Goal: Task Accomplishment & Management: Manage account settings

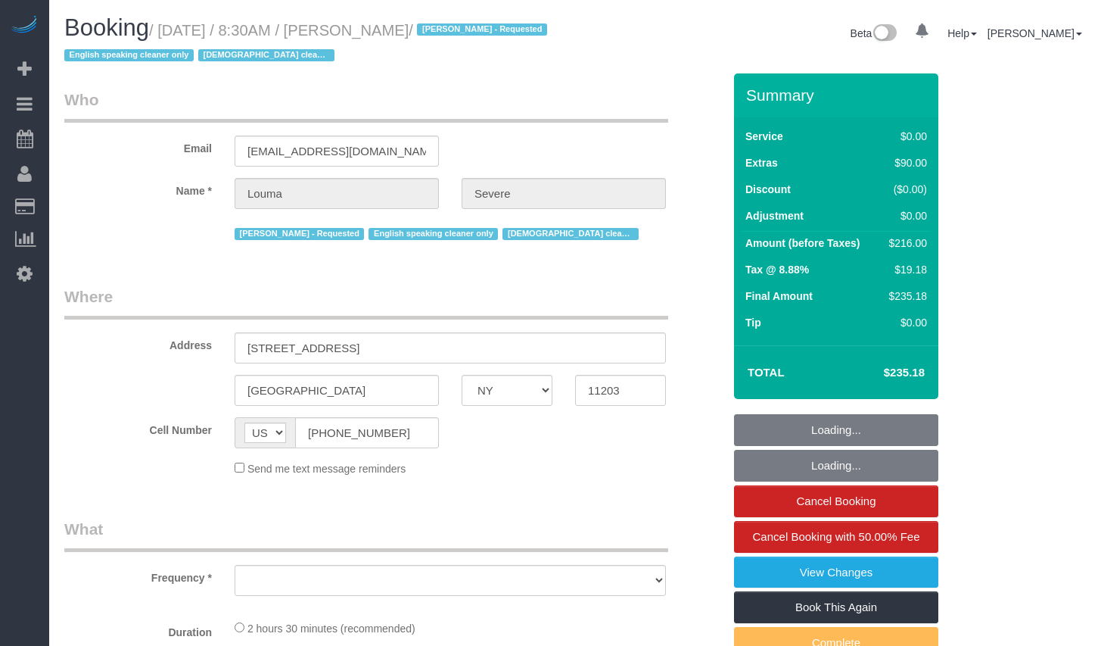
select select "NY"
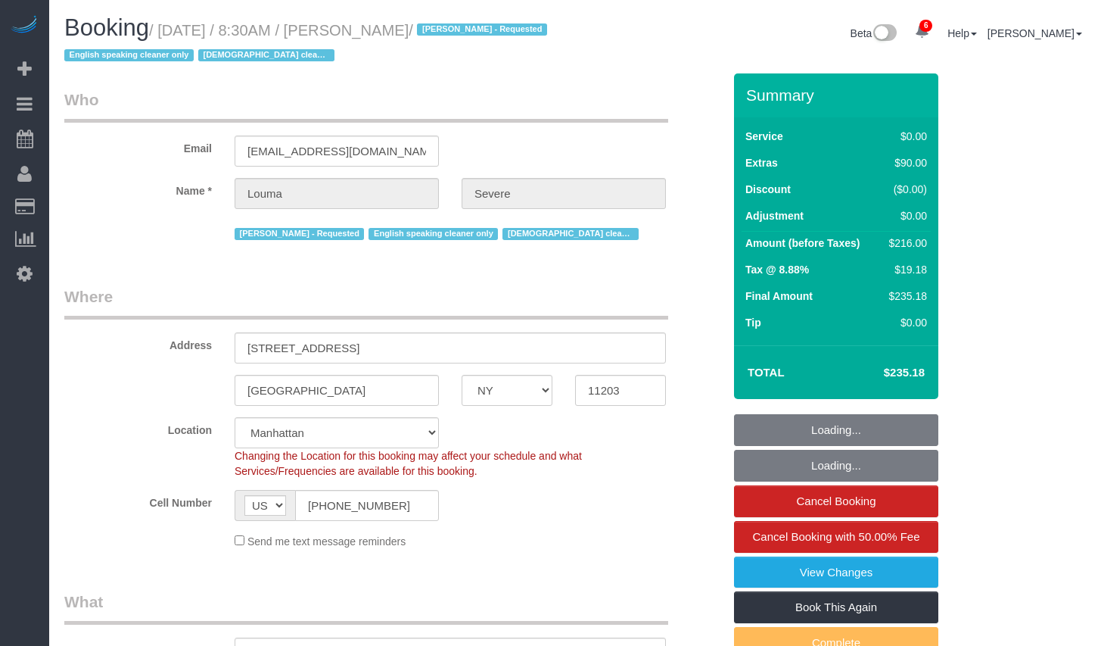
select select "object:797"
select select "string:stripe-pm_1ROkl94VGloSiKo77wB9HPmQ"
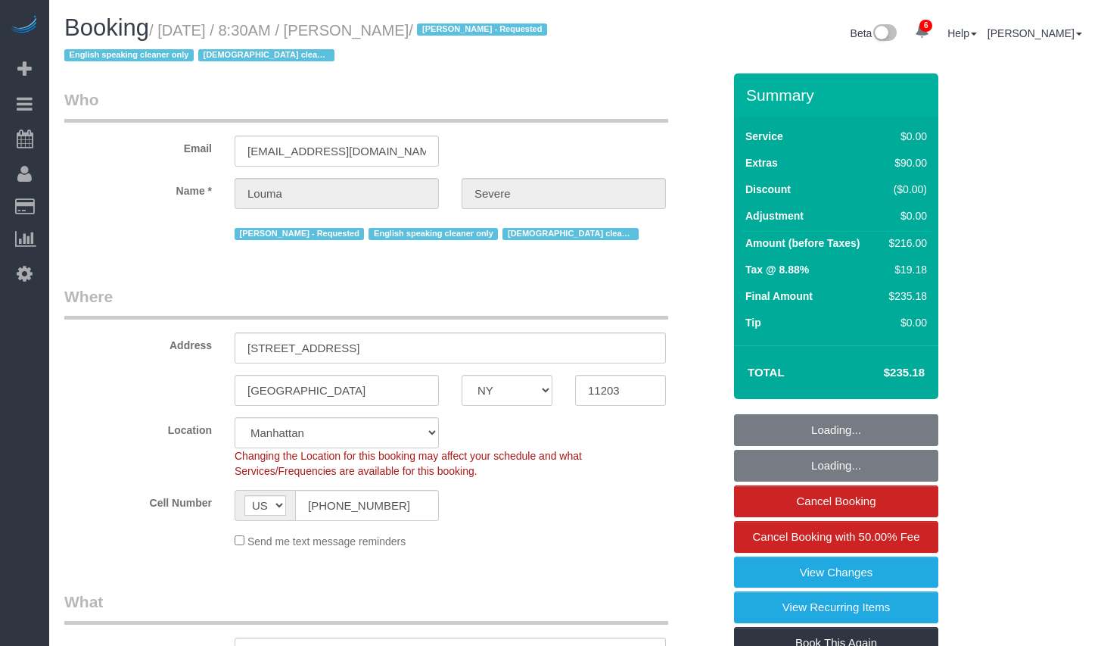
select select "number:56"
select select "number:74"
select select "number:15"
select select "number:5"
select select "object:1418"
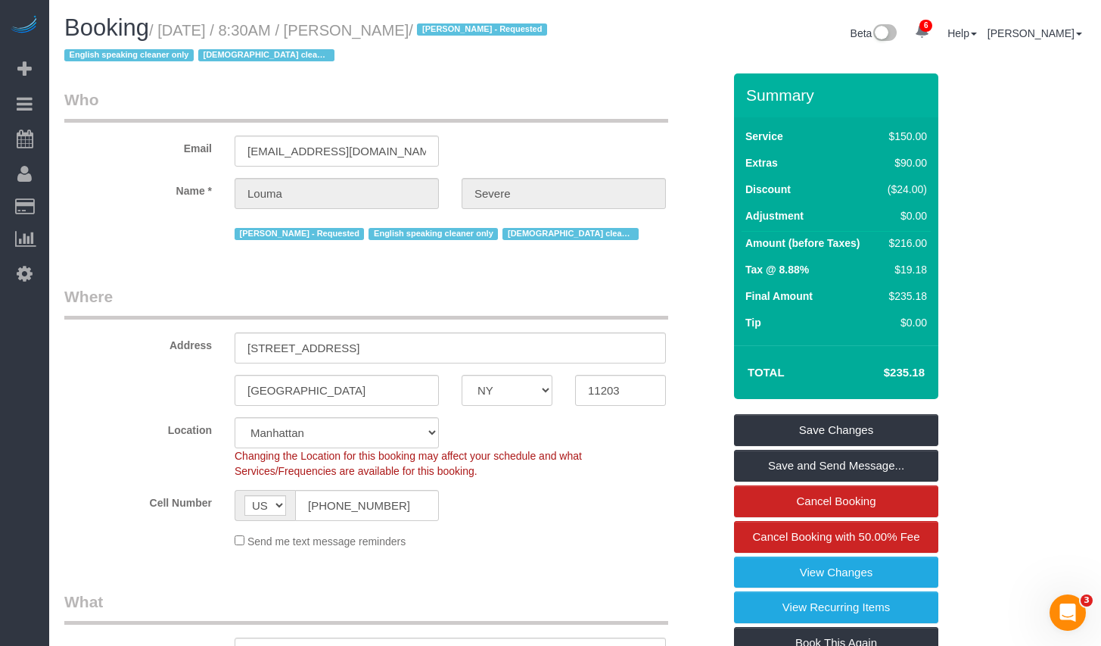
drag, startPoint x: 173, startPoint y: 26, endPoint x: 459, endPoint y: 30, distance: 286.1
click at [459, 30] on small "/ August 13, 2025 / 8:30AM / Louma Severe / Alton Jasper - Requested English sp…" at bounding box center [307, 43] width 487 height 42
copy small "August 13, 2025 / 8:30AM / Louma Severe"
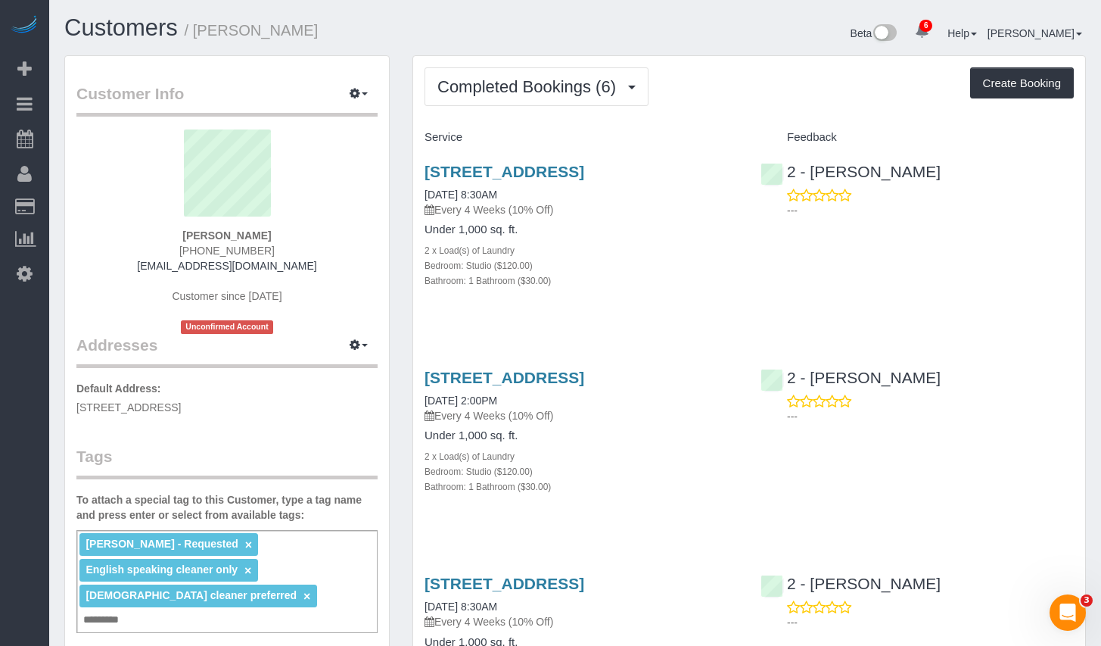
click at [291, 589] on div "Alton Jasper - Requested × English speaking cleaner only × Male cleaner preferr…" at bounding box center [226, 581] width 301 height 103
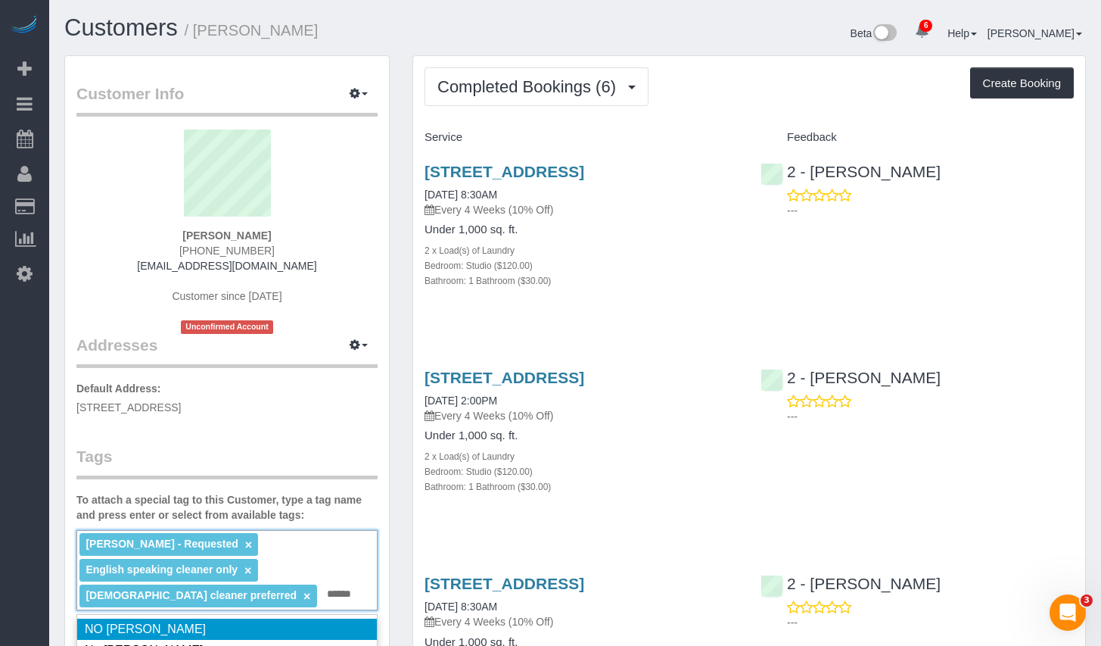
type input "*******"
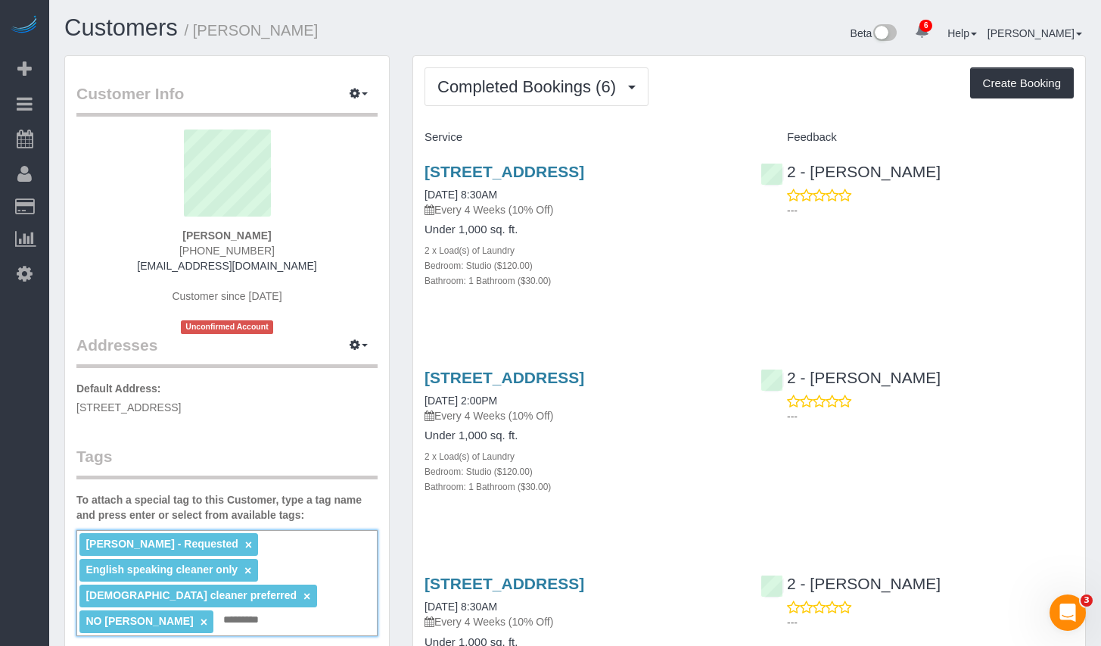
scroll to position [262, 0]
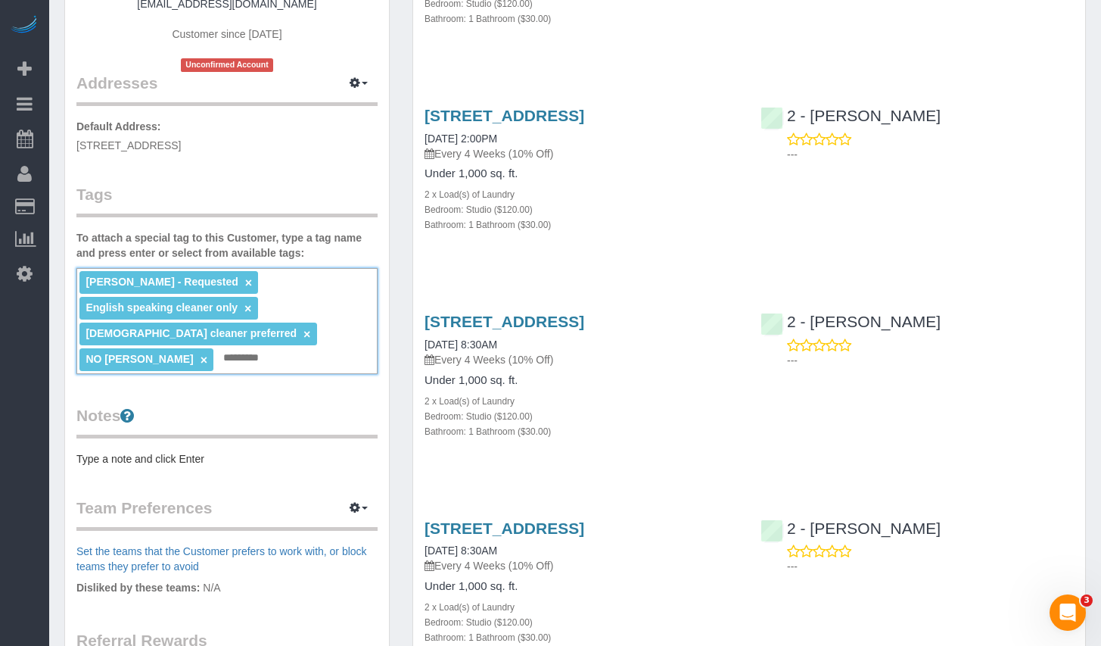
click at [207, 353] on link "×" at bounding box center [204, 359] width 7 height 13
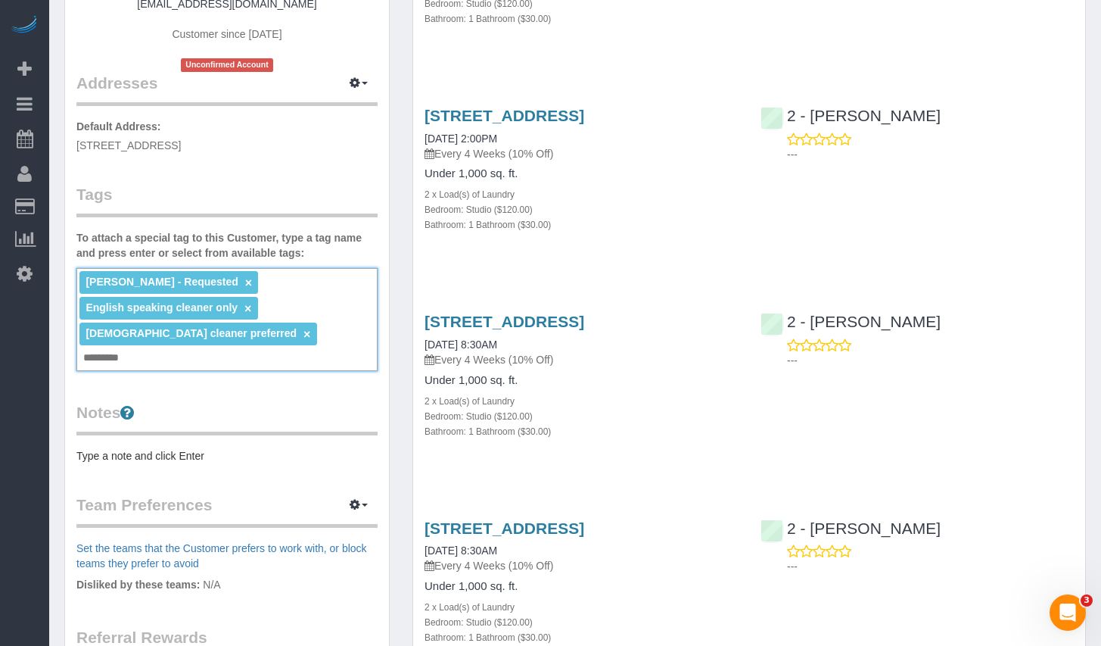
click at [289, 335] on div "Alton Jasper - Requested × English speaking cleaner only × Male cleaner preferr…" at bounding box center [226, 319] width 301 height 103
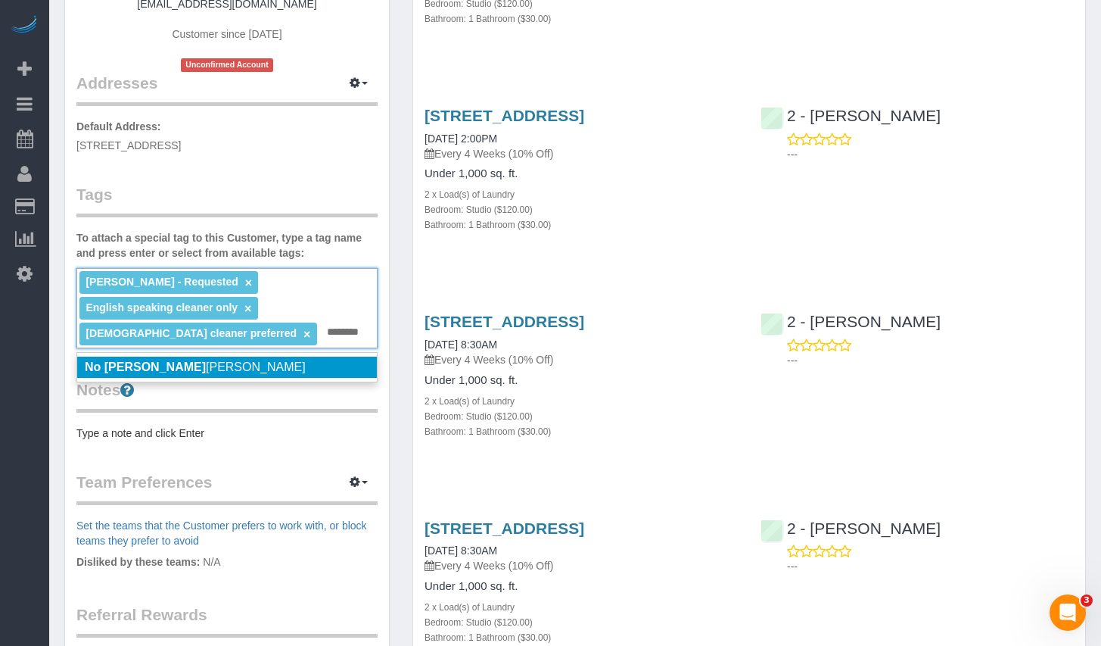
type input "*******"
click at [223, 363] on li "No John Harris" at bounding box center [227, 366] width 300 height 21
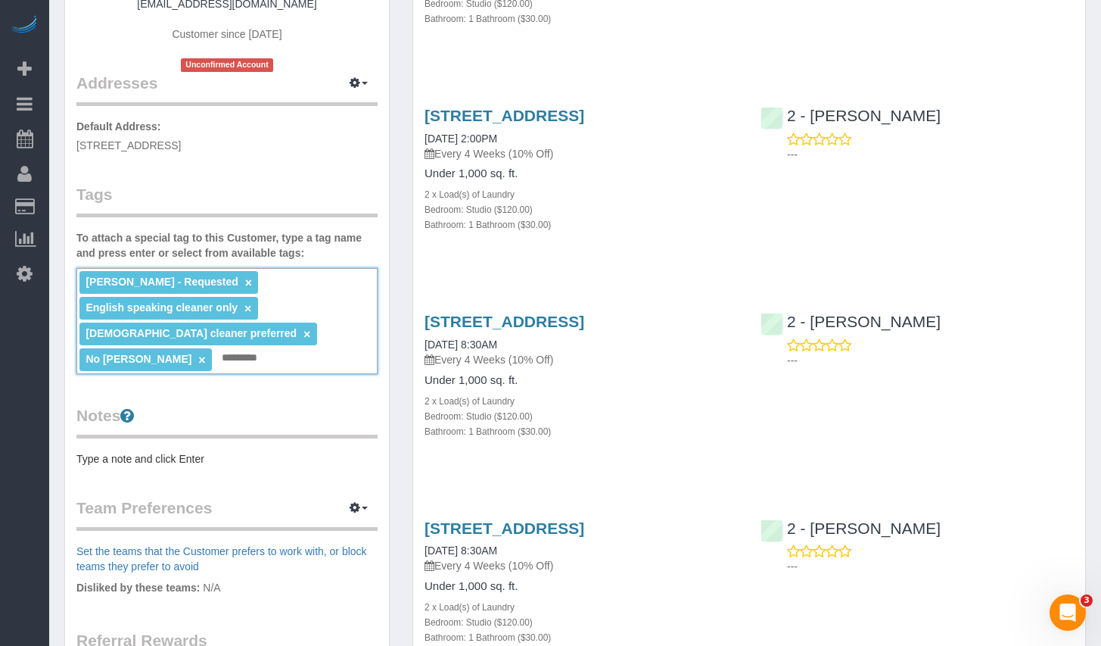
scroll to position [0, 0]
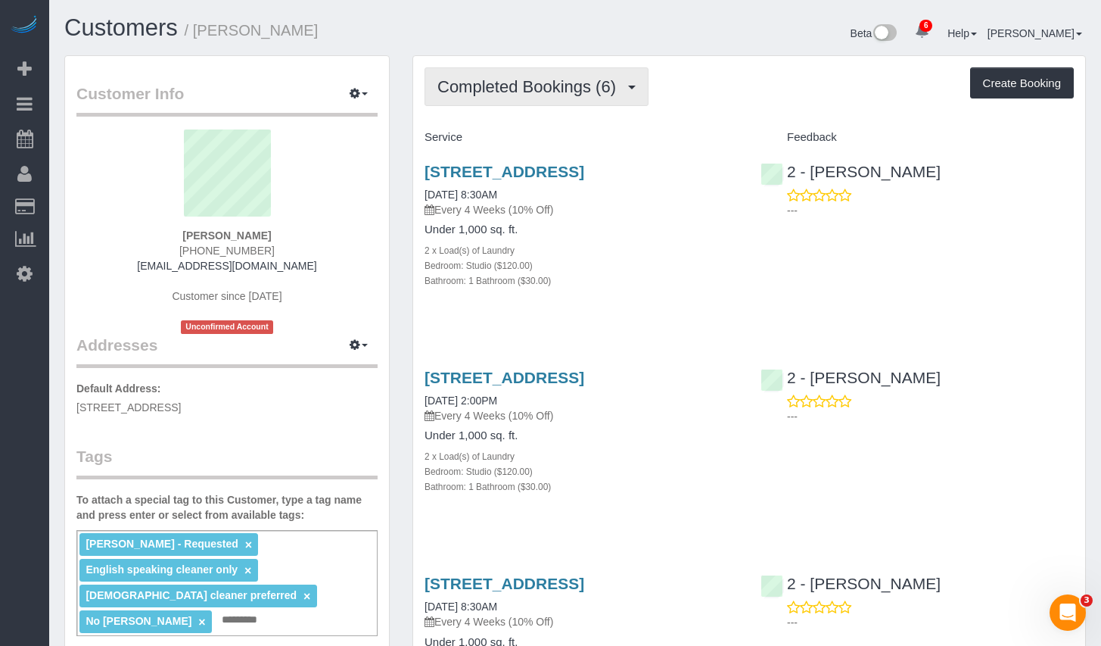
click at [544, 87] on span "Completed Bookings (6)" at bounding box center [530, 86] width 186 height 19
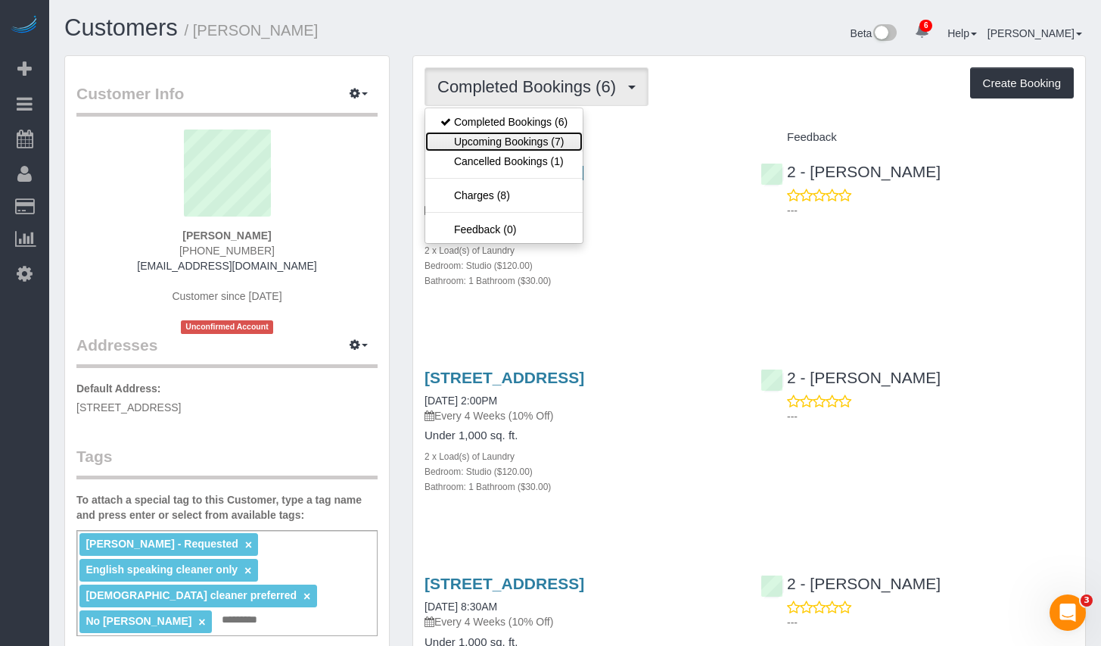
click at [500, 146] on link "Upcoming Bookings (7)" at bounding box center [503, 142] width 157 height 20
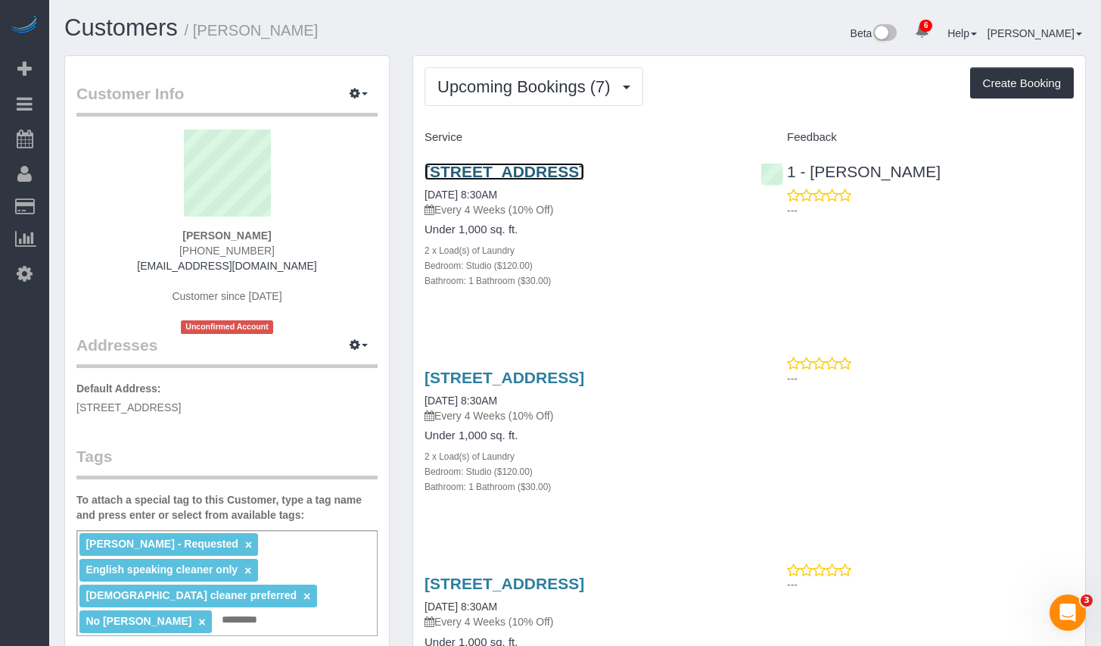
click at [574, 172] on link "738 Albany Avenue, Apt 5m, Brooklyn, NY 11203" at bounding box center [505, 171] width 160 height 17
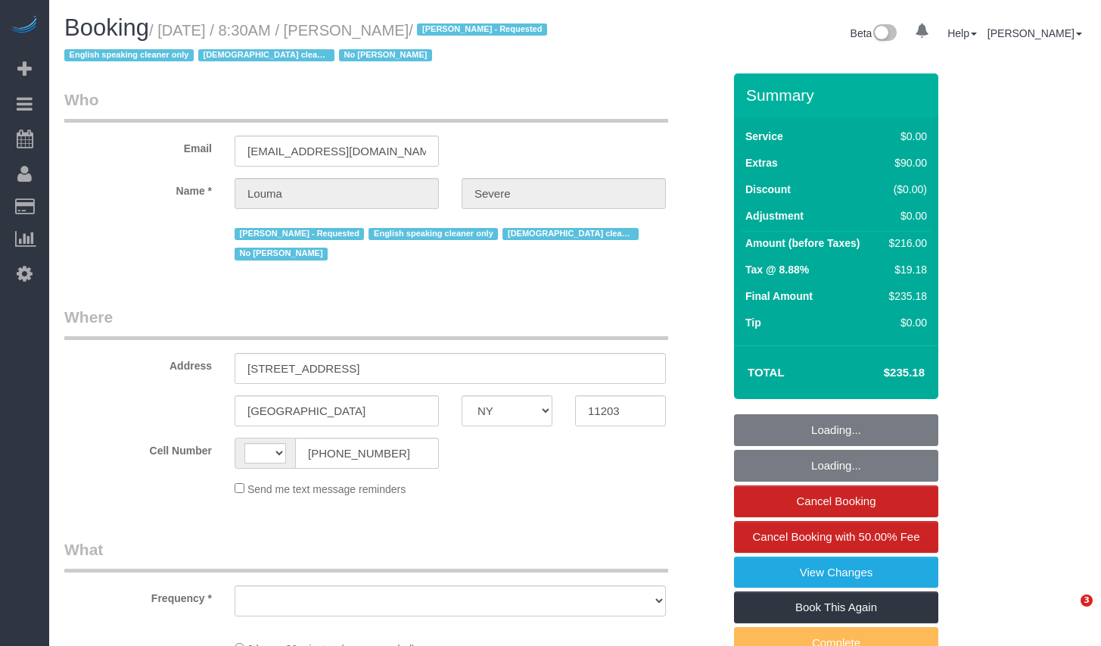
select select "NY"
select select "string:US"
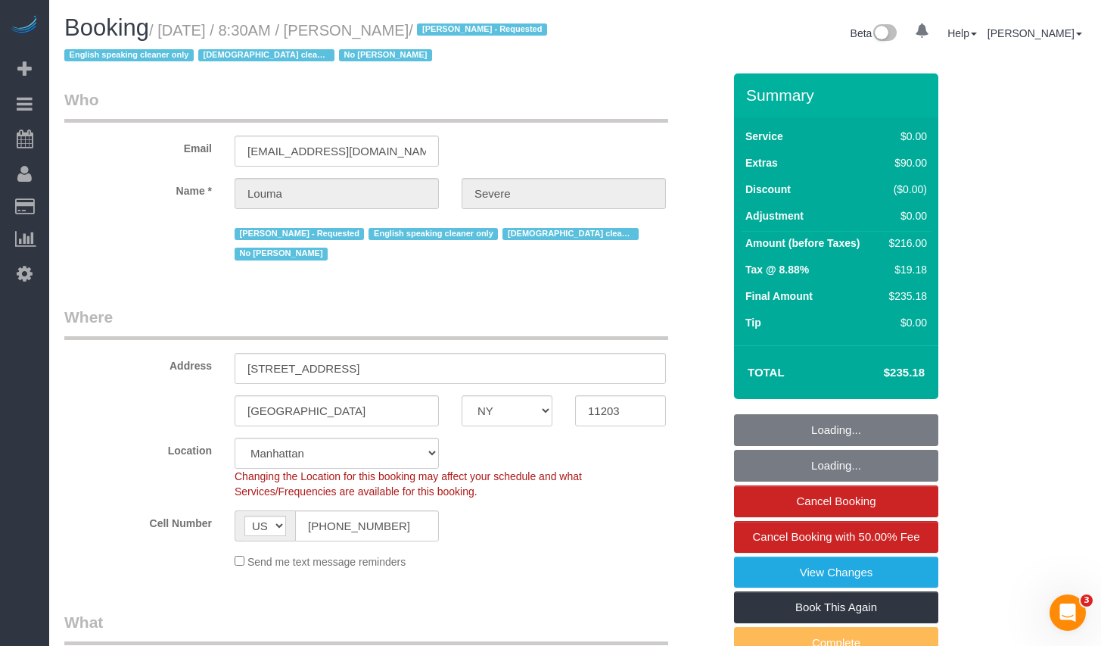
select select "string:stripe-pm_1ROkl94VGloSiKo77wB9HPmQ"
select select "number:56"
select select "number:74"
select select "number:15"
select select "number:5"
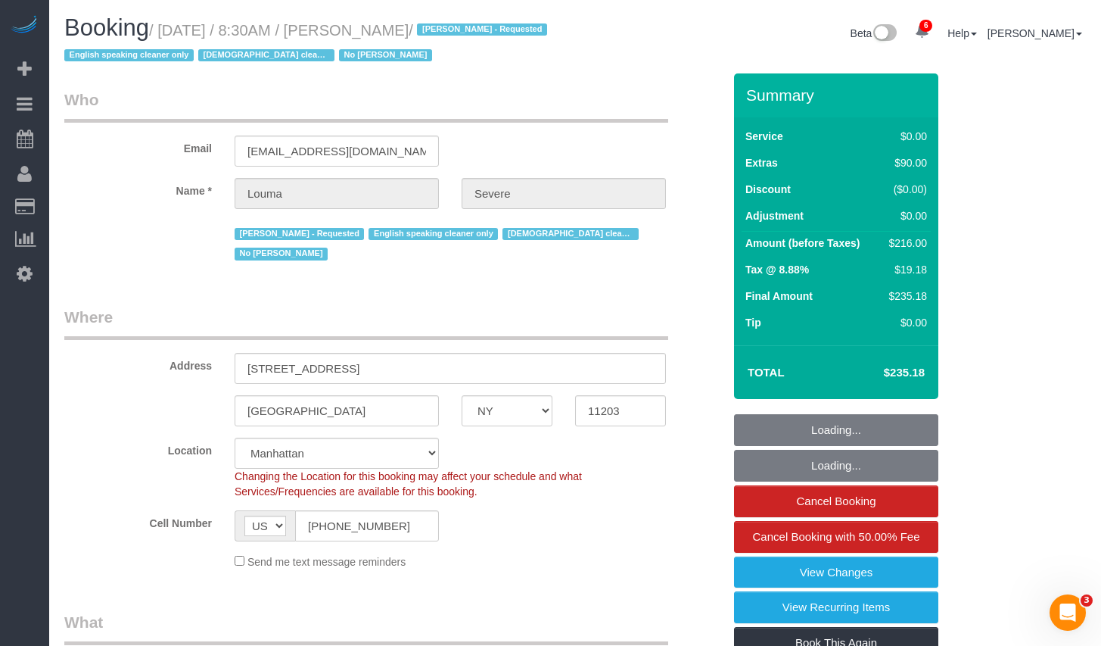
select select "object:1386"
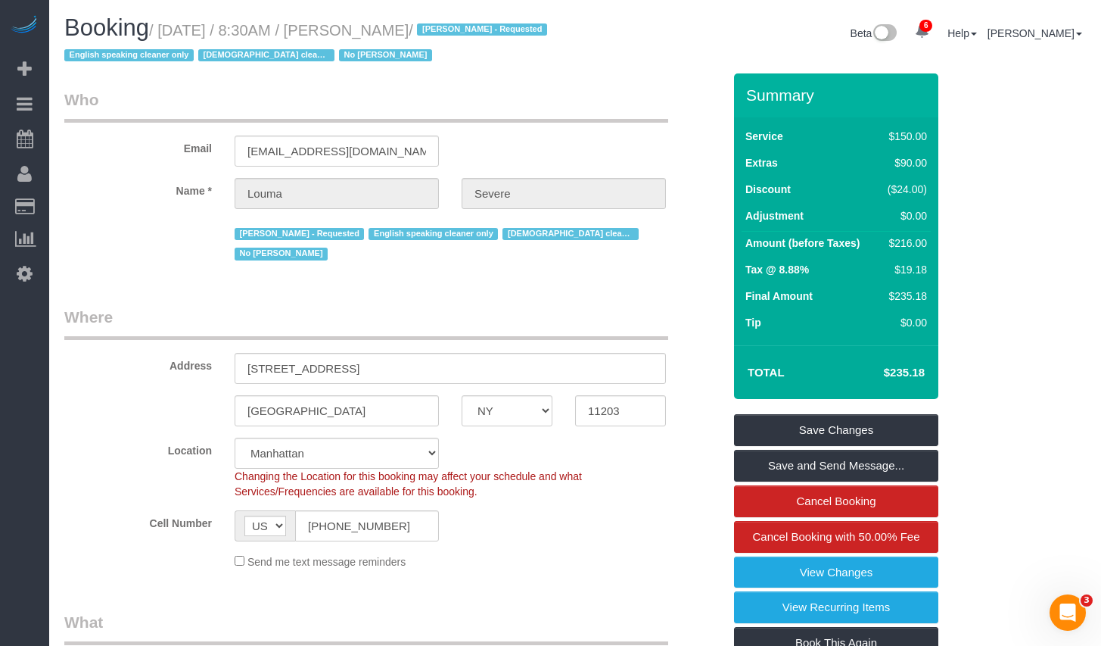
drag, startPoint x: 170, startPoint y: 30, endPoint x: 459, endPoint y: 34, distance: 288.4
click at [459, 34] on small "/ August 13, 2025 / 8:30AM / Louma Severe / Alton Jasper - Requested English sp…" at bounding box center [307, 43] width 487 height 42
copy small "[DATE] / 8:30AM / [PERSON_NAME]"
click at [436, 353] on input "[STREET_ADDRESS]" at bounding box center [450, 368] width 431 height 31
click at [602, 395] on input "11203" at bounding box center [620, 410] width 91 height 31
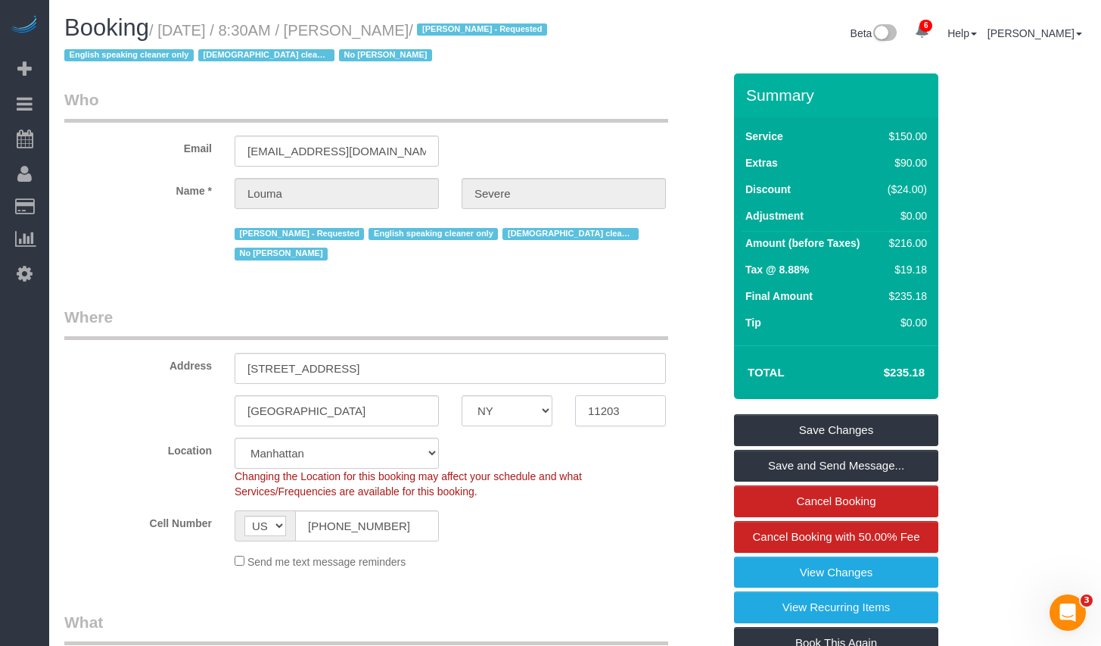
click at [602, 395] on input "11203" at bounding box center [620, 410] width 91 height 31
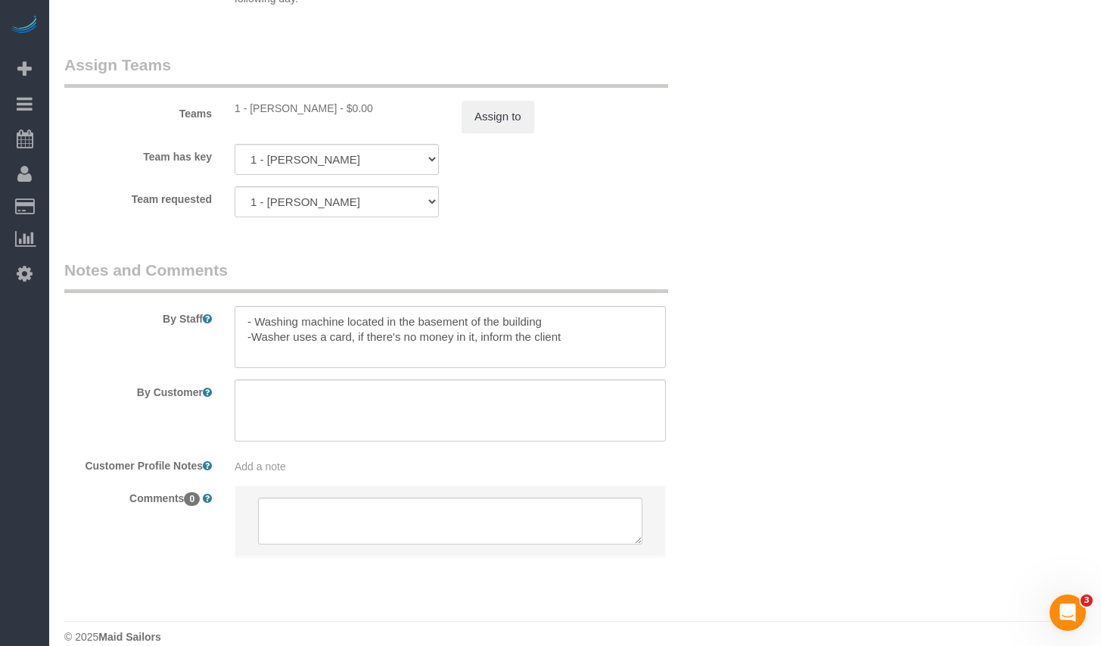
scroll to position [1951, 0]
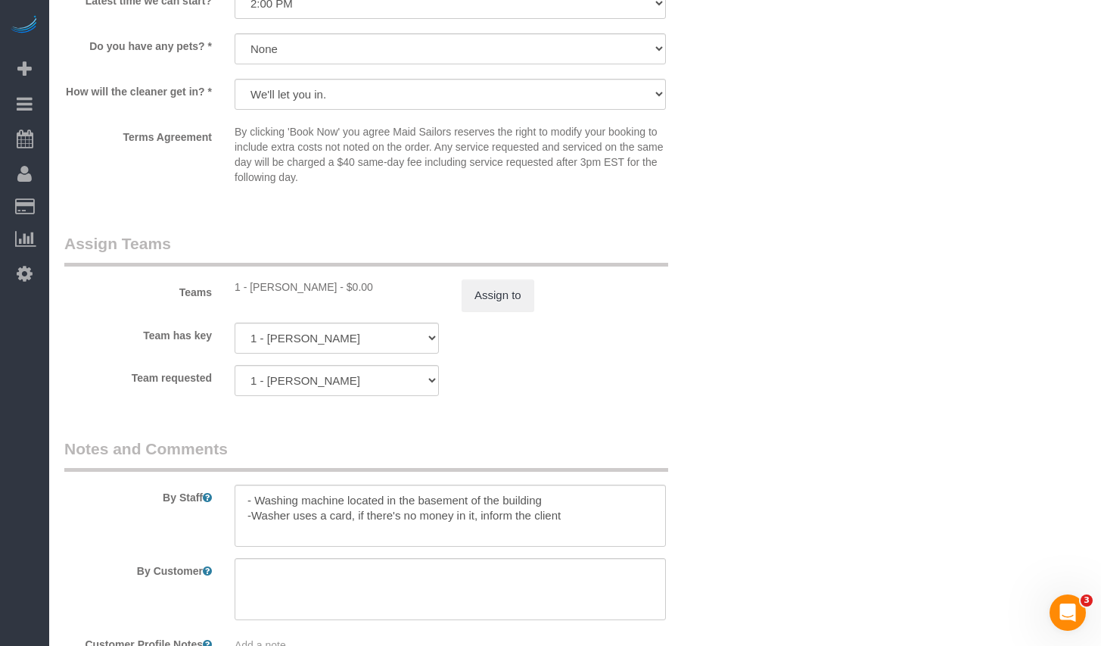
click at [494, 257] on div "Teams 1 - John Harris - $0.00 Assign to" at bounding box center [393, 271] width 681 height 79
click at [493, 279] on button "Assign to" at bounding box center [498, 295] width 73 height 32
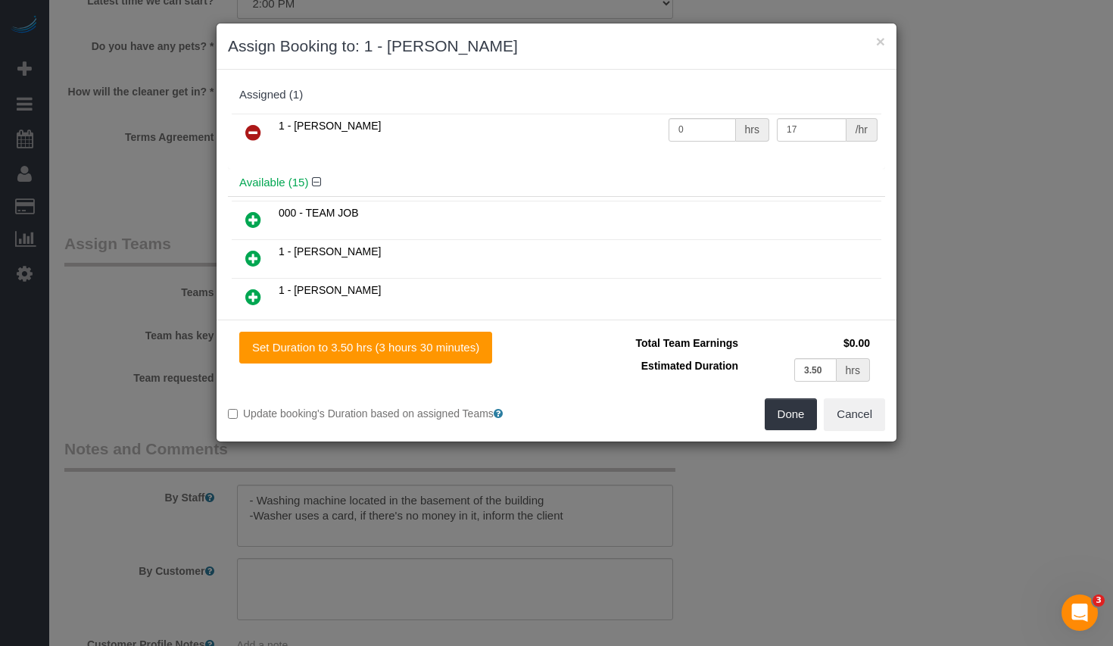
click at [248, 137] on icon at bounding box center [253, 132] width 16 height 18
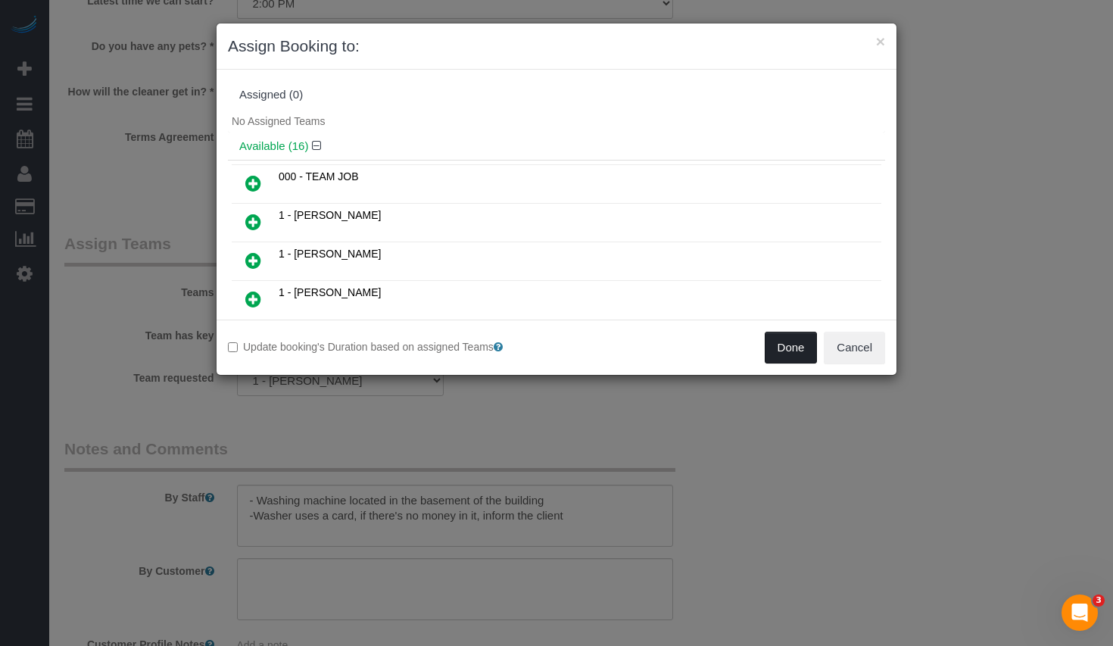
click at [771, 349] on button "Done" at bounding box center [790, 347] width 53 height 32
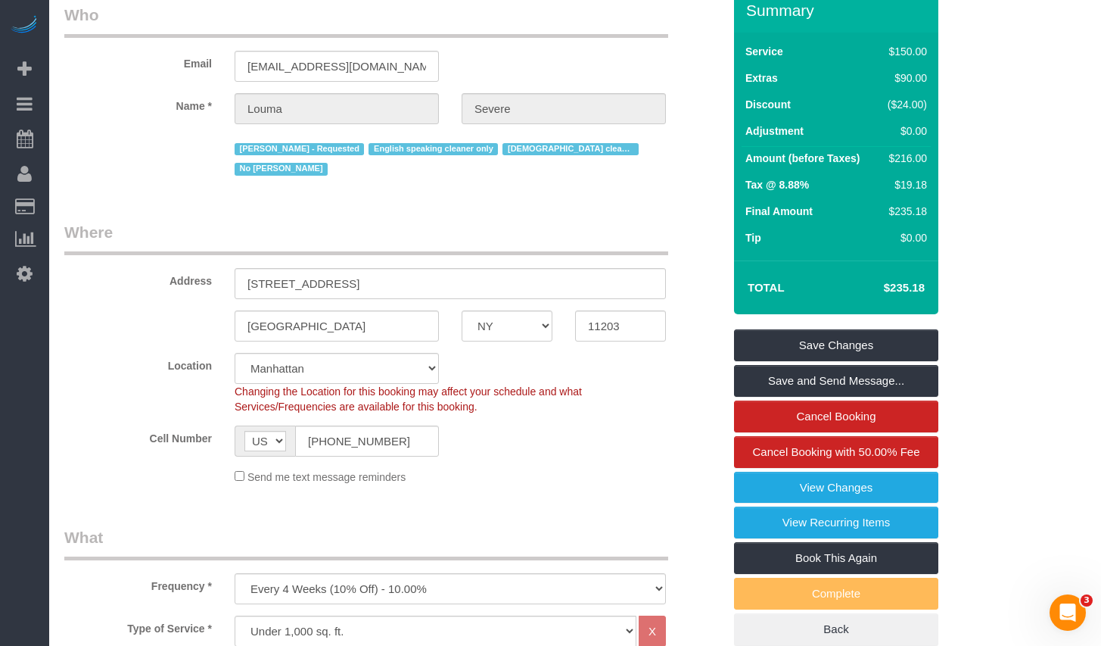
scroll to position [0, 0]
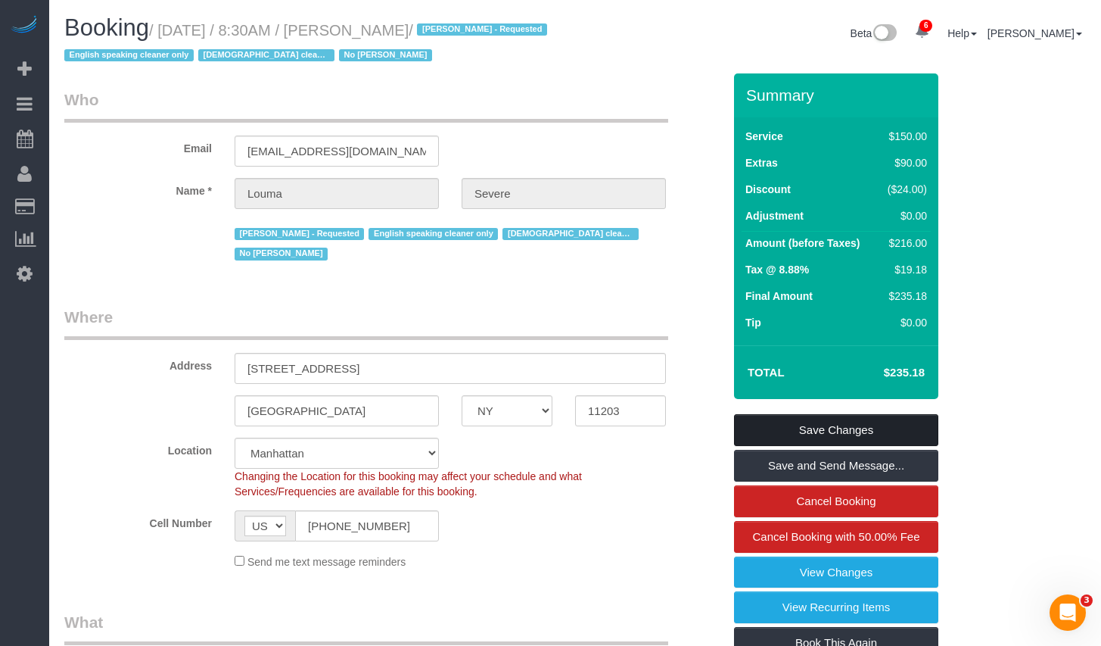
click at [798, 423] on link "Save Changes" at bounding box center [836, 430] width 204 height 32
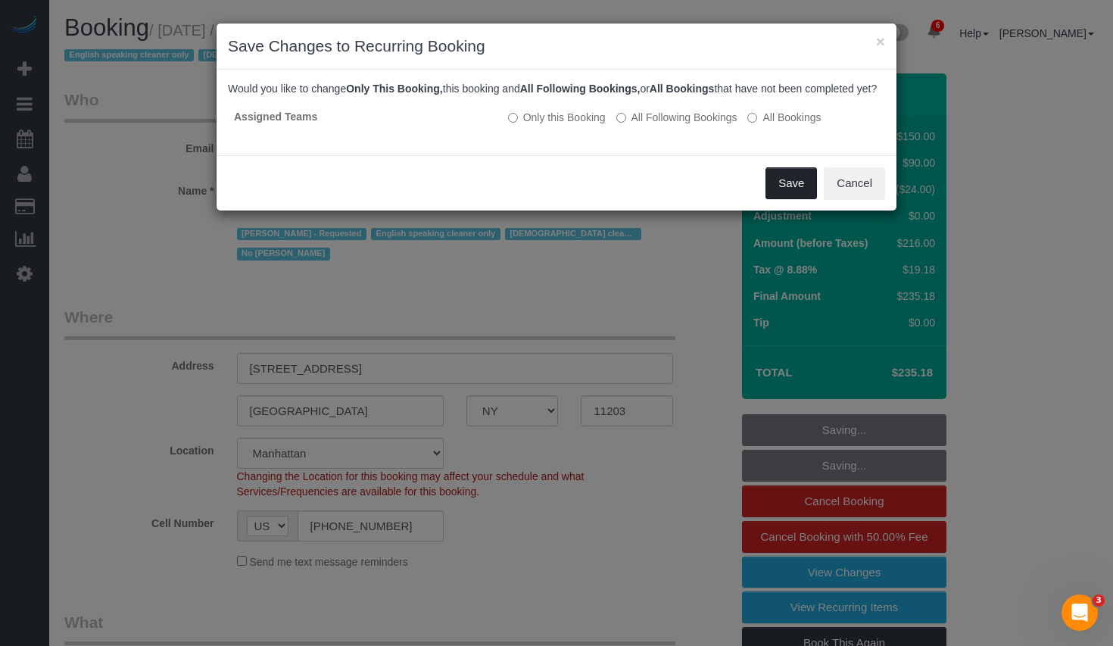
click at [793, 199] on button "Save" at bounding box center [790, 183] width 51 height 32
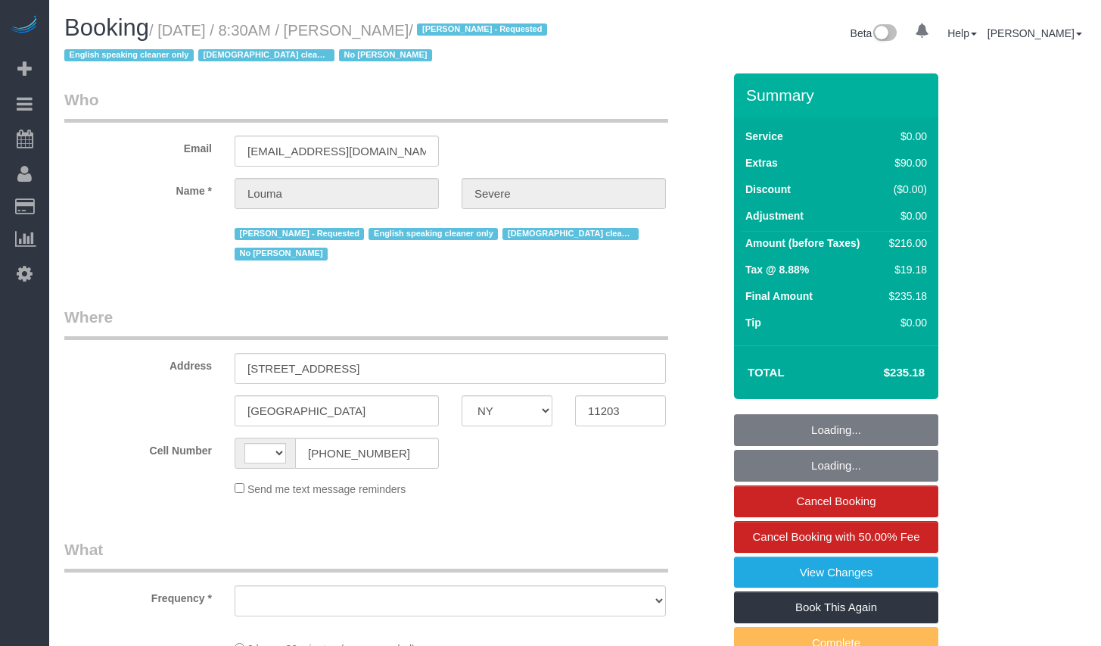
select select "NY"
select select "string:stripe-pm_1ROkl94VGloSiKo77wB9HPmQ"
select select "number:56"
select select "number:74"
select select "number:15"
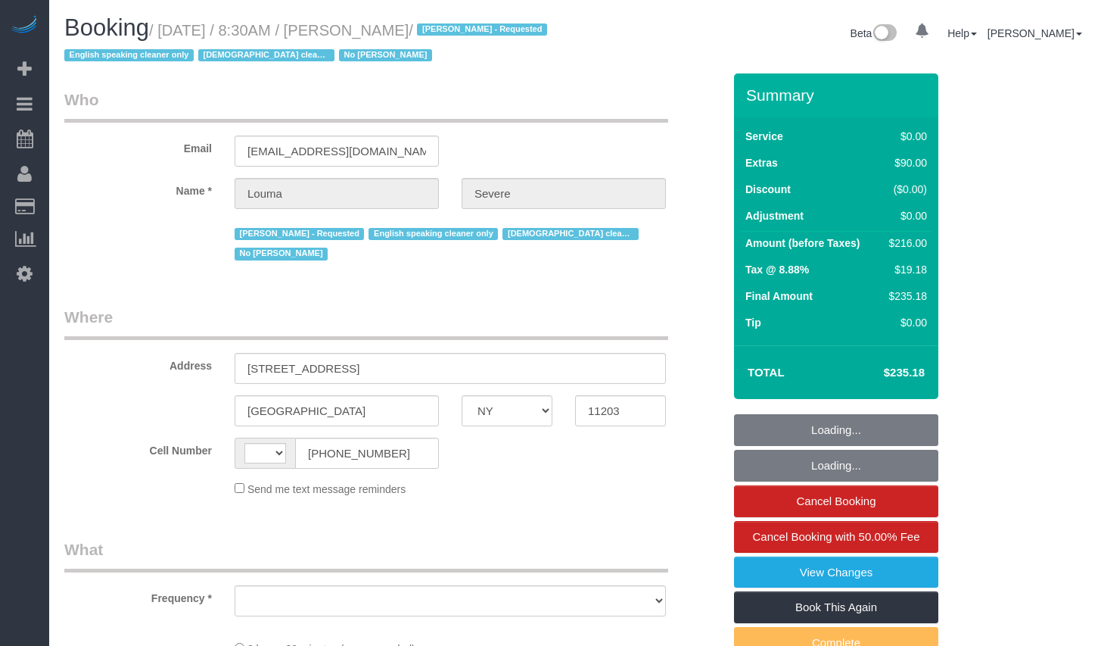
select select "number:5"
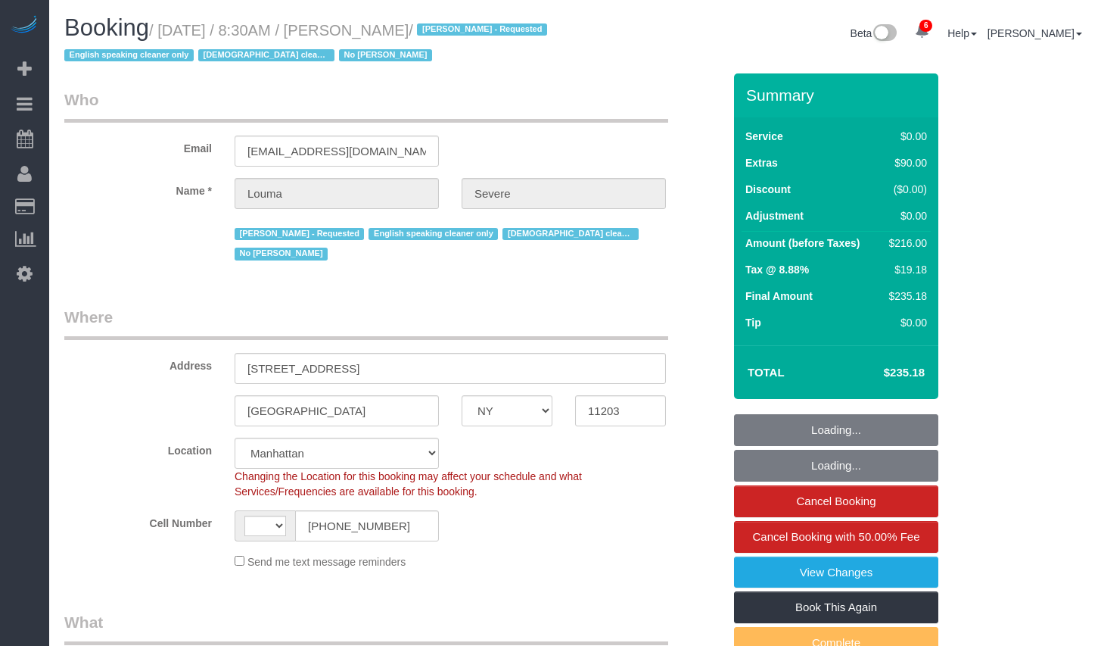
select select "string:US"
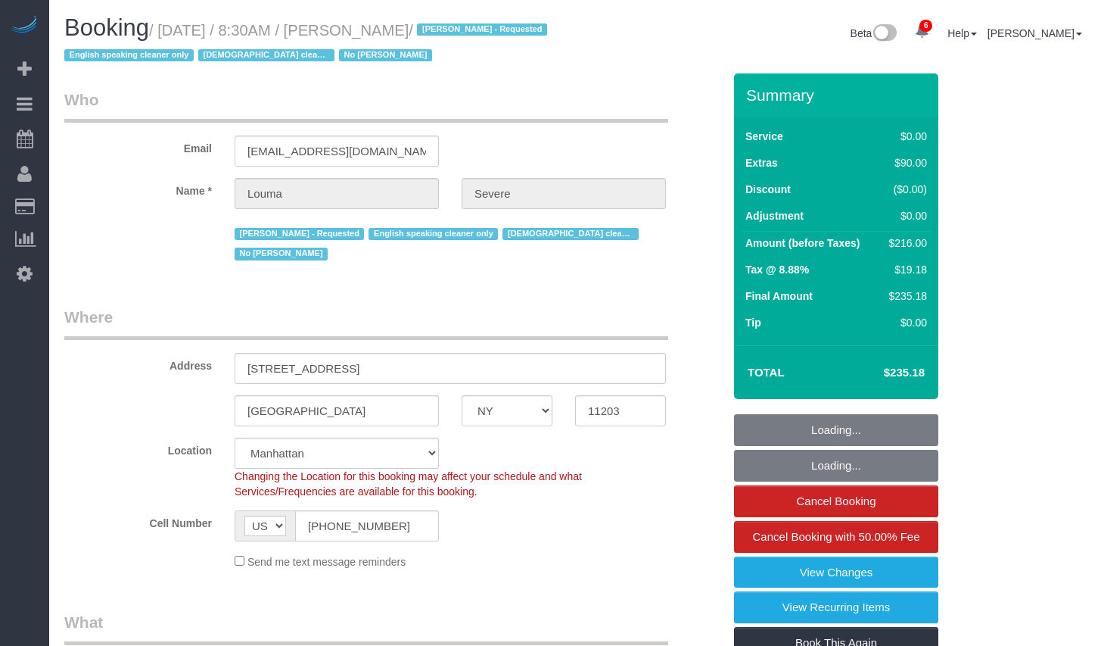
select select "object:1378"
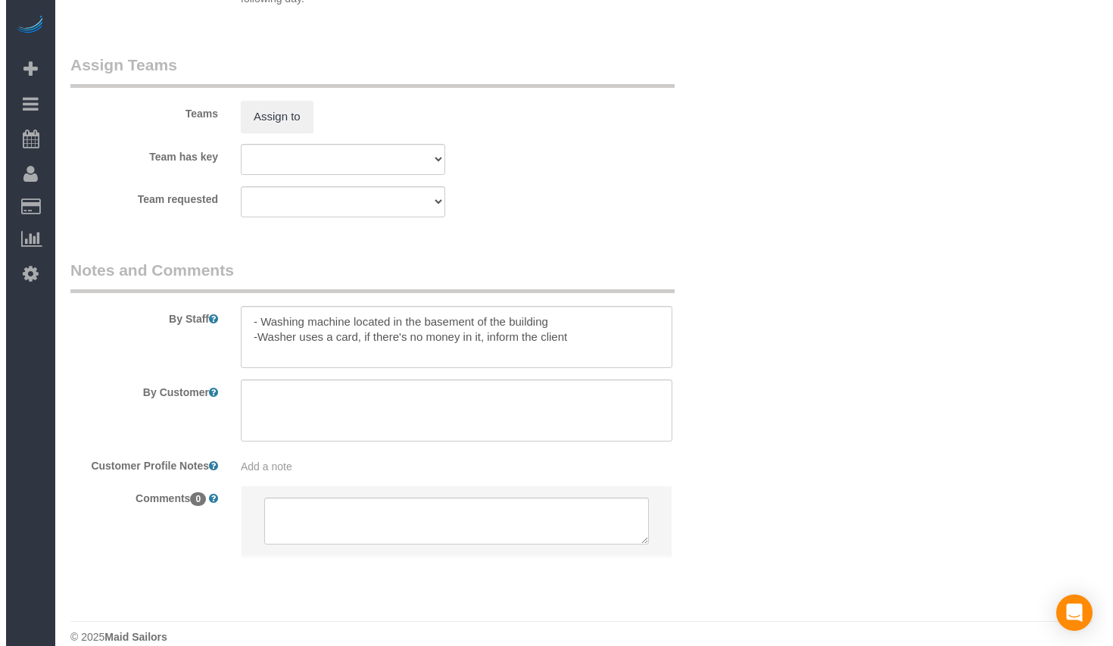
scroll to position [1947, 0]
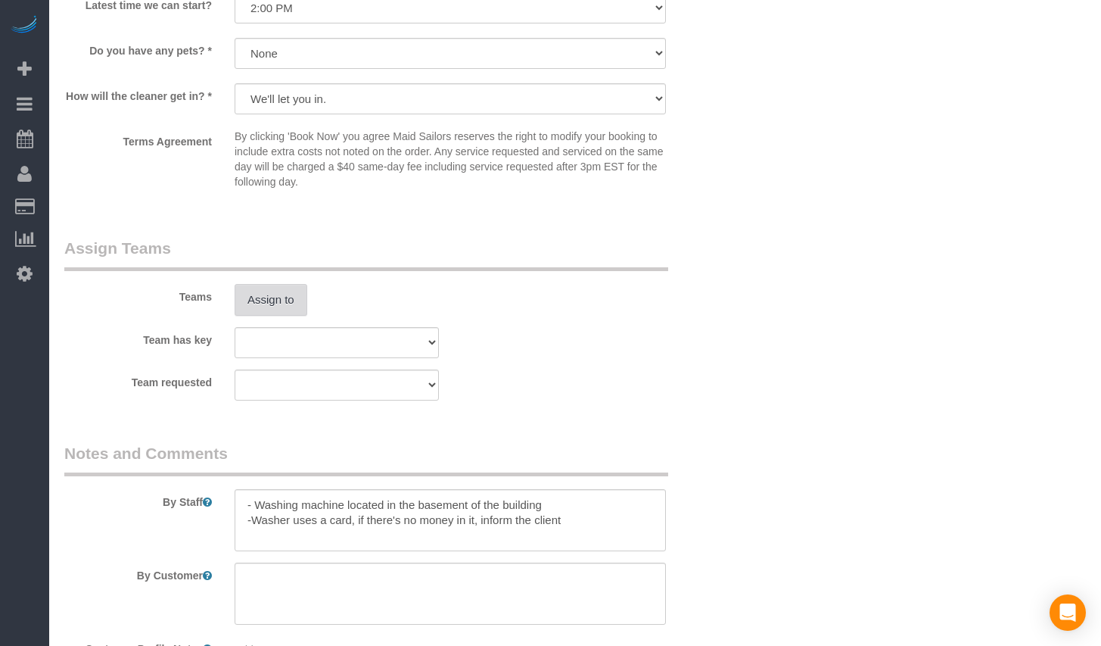
click at [288, 284] on button "Assign to" at bounding box center [271, 300] width 73 height 32
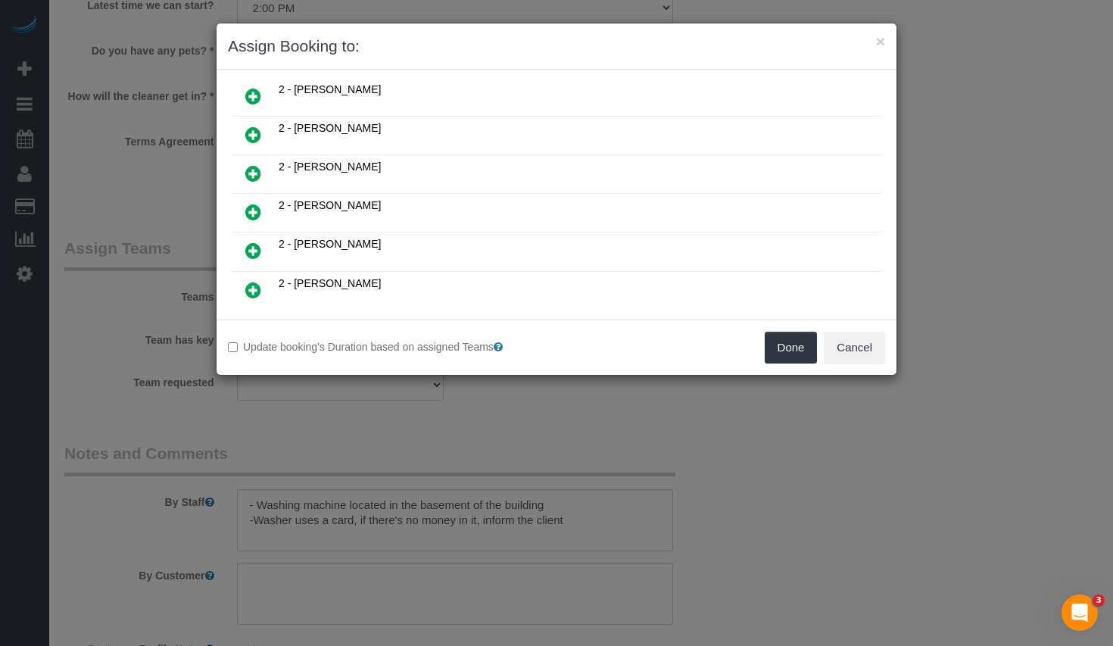
scroll to position [503, 0]
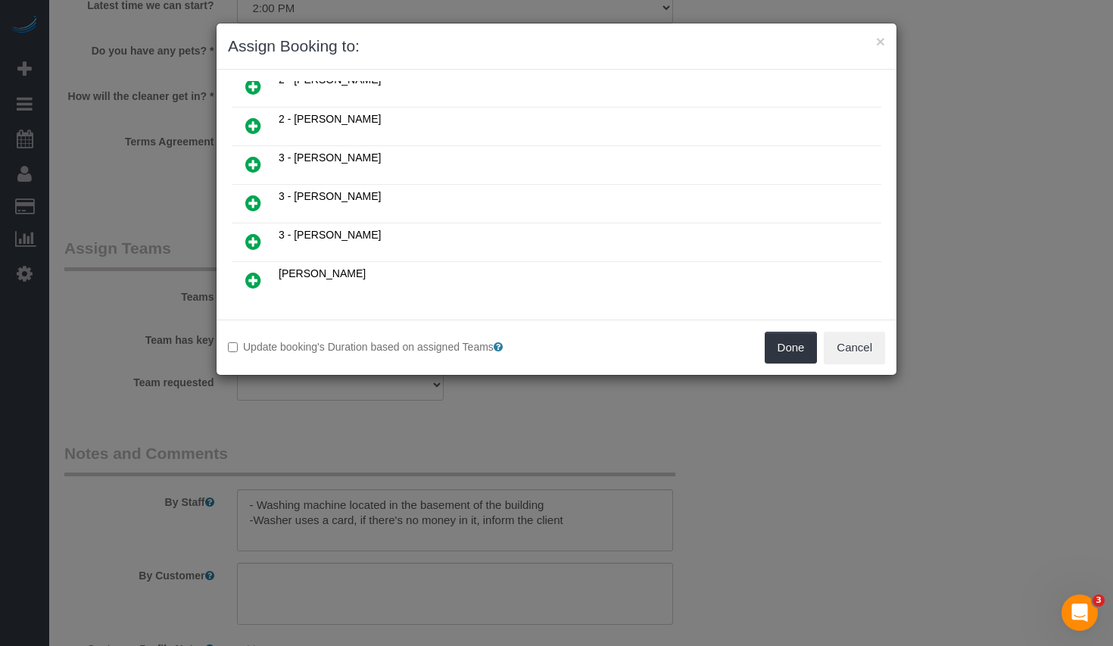
click at [248, 112] on link at bounding box center [253, 126] width 36 height 30
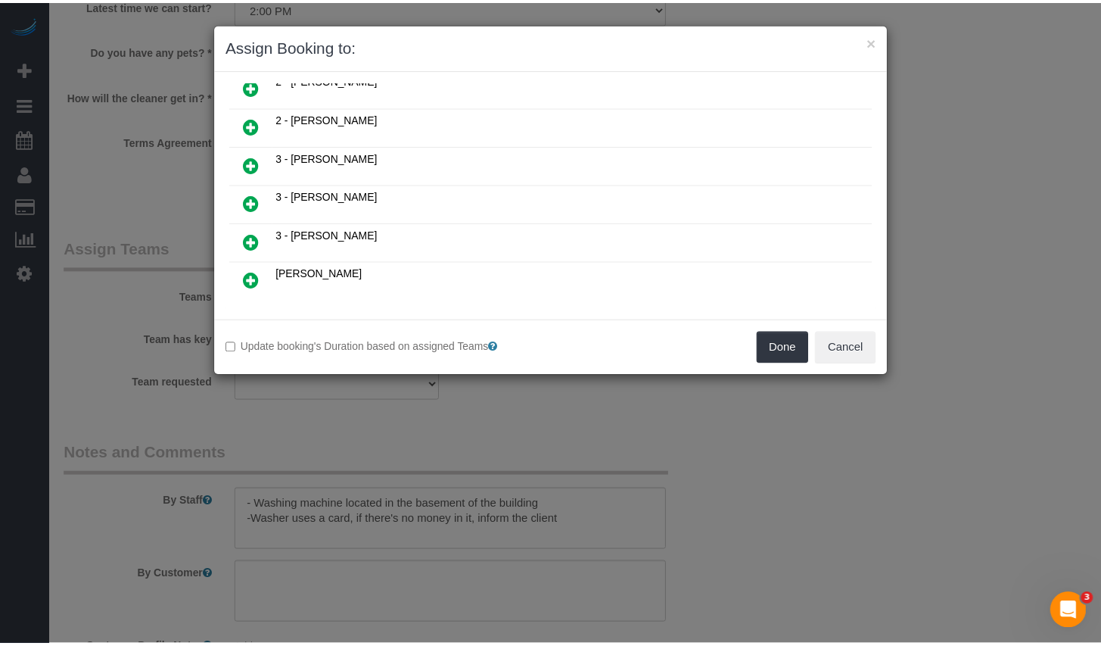
scroll to position [521, 0]
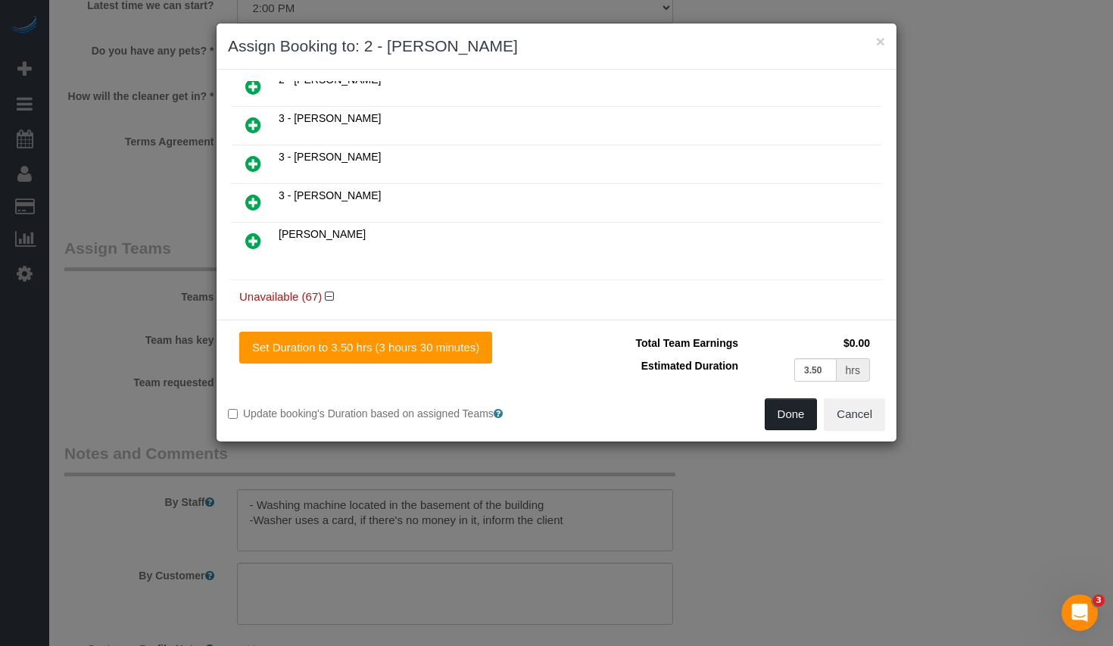
click at [796, 416] on button "Done" at bounding box center [790, 414] width 53 height 32
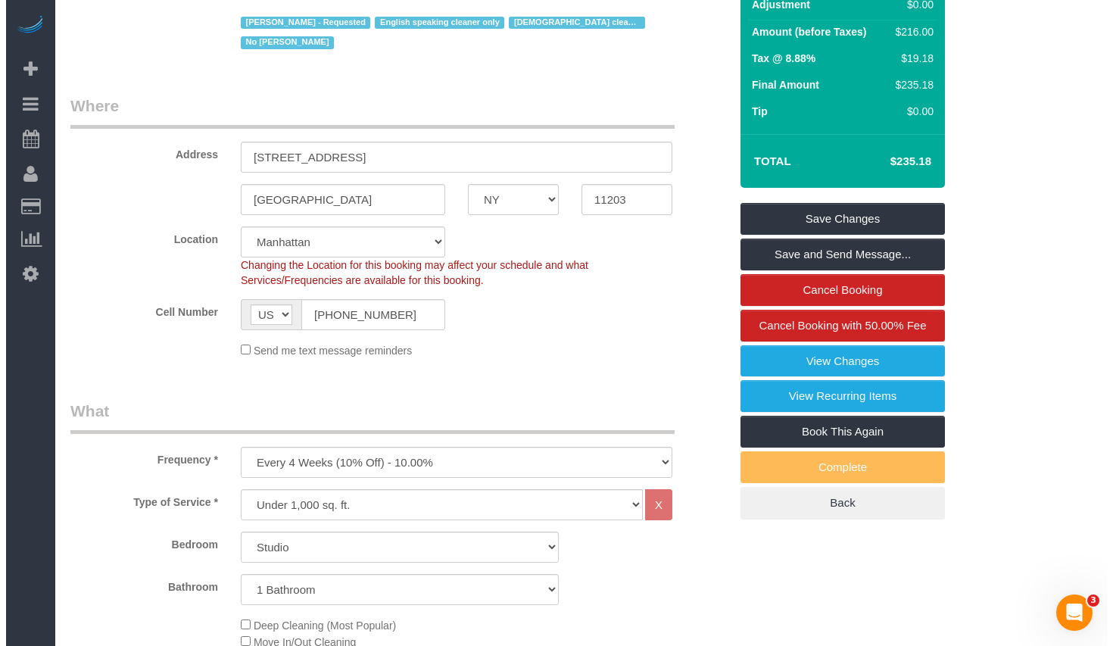
scroll to position [0, 0]
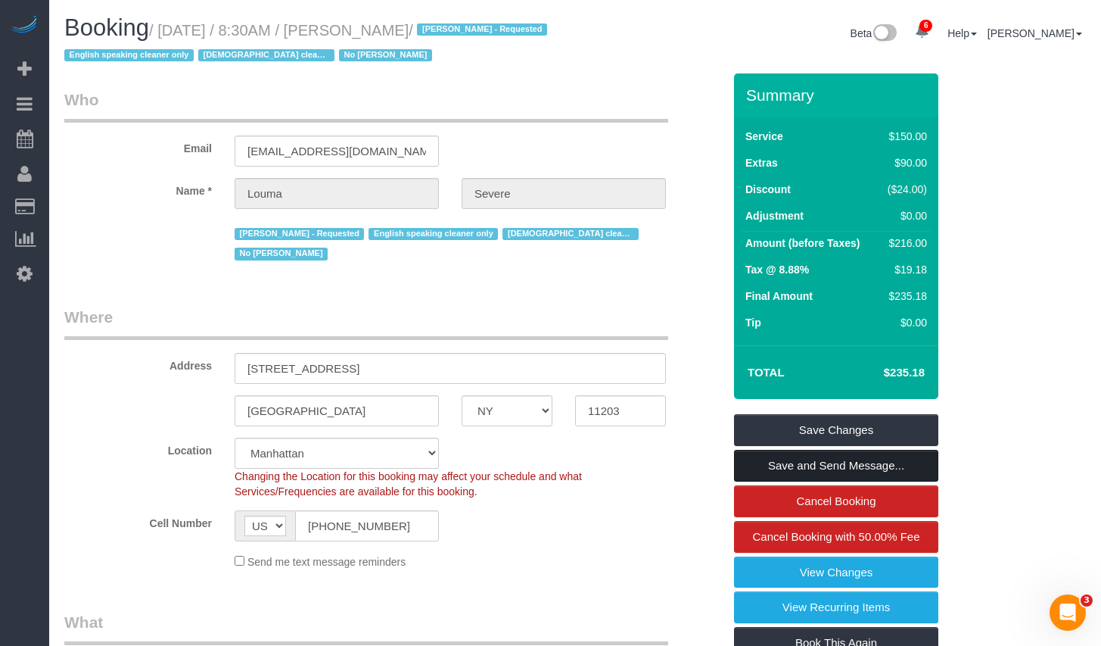
click at [797, 463] on link "Save and Send Message..." at bounding box center [836, 466] width 204 height 32
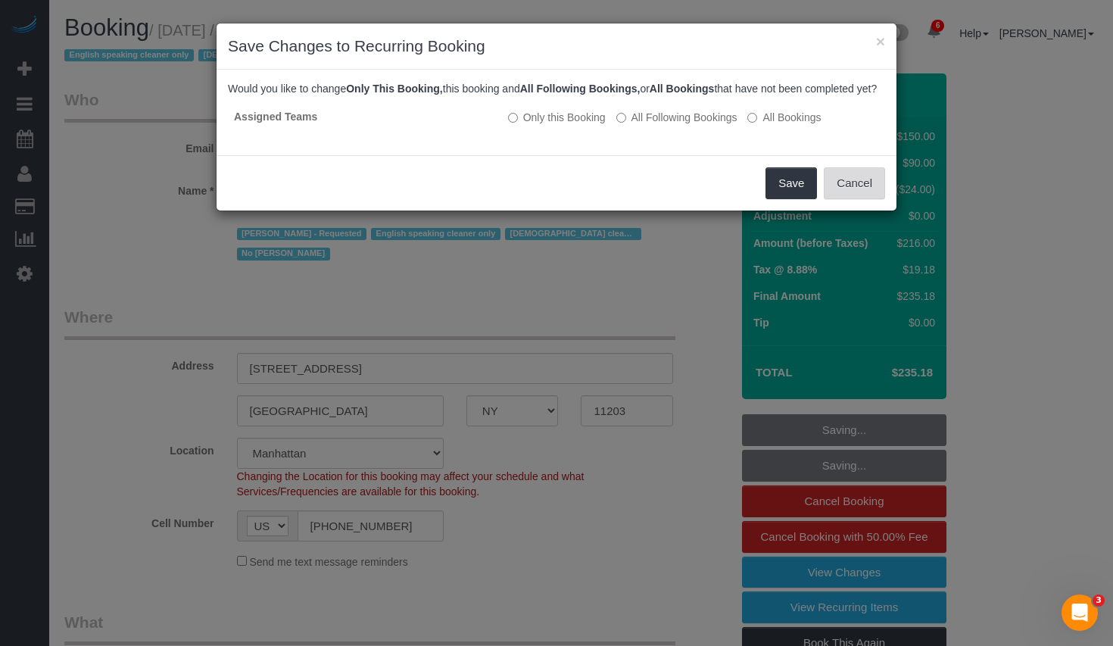
click at [836, 198] on button "Cancel" at bounding box center [853, 183] width 61 height 32
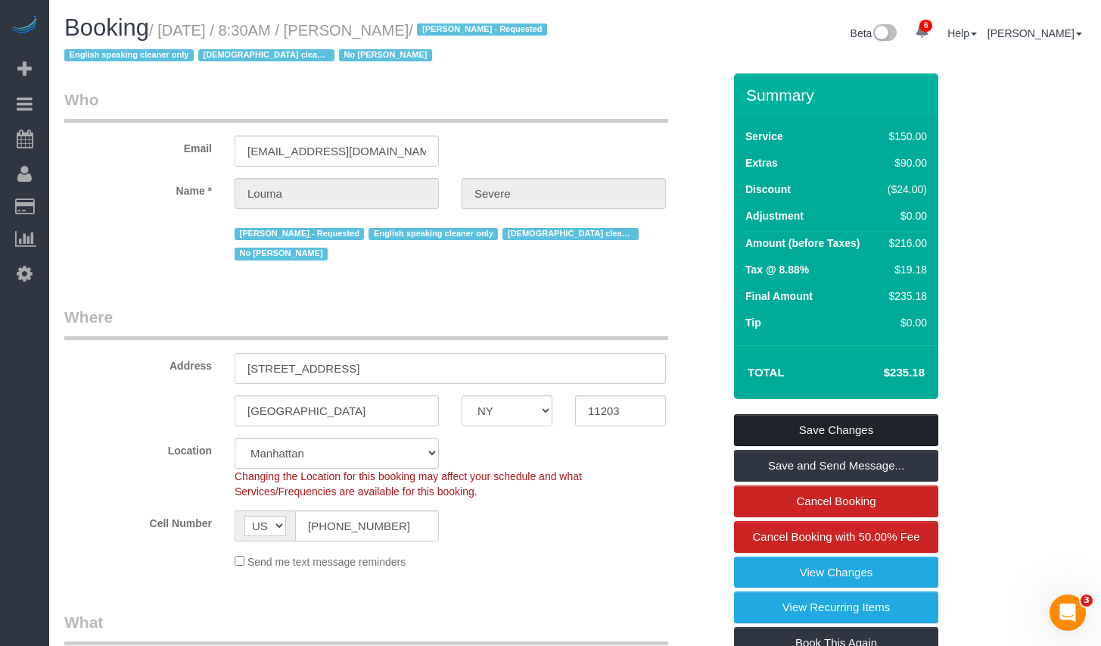
click at [818, 437] on link "Save Changes" at bounding box center [836, 430] width 204 height 32
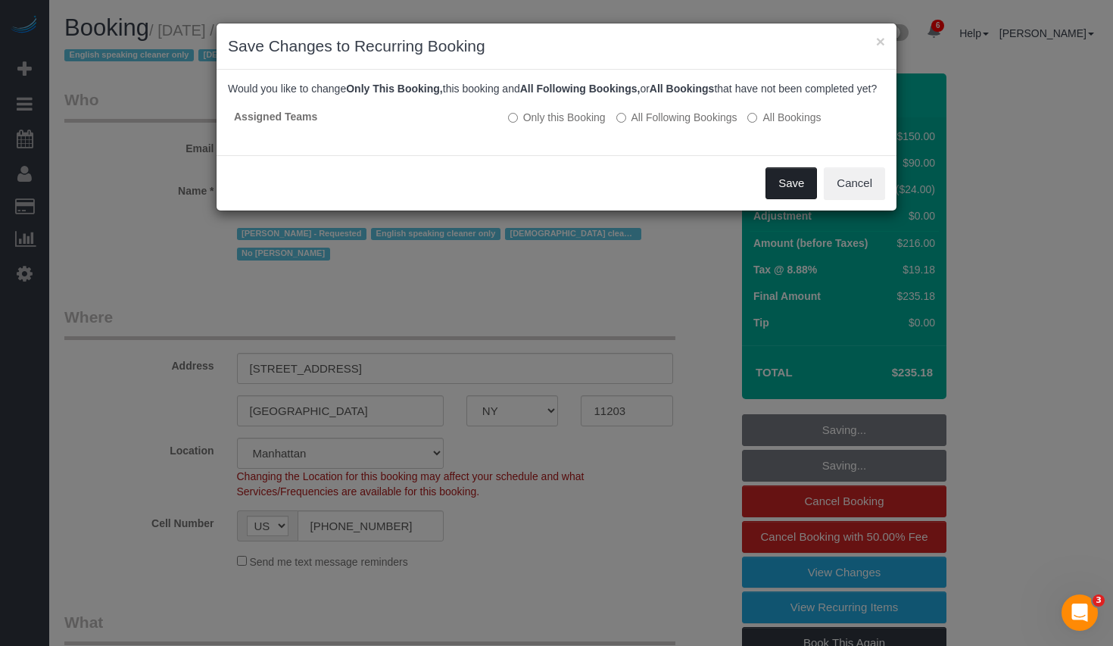
click at [792, 197] on button "Save" at bounding box center [790, 183] width 51 height 32
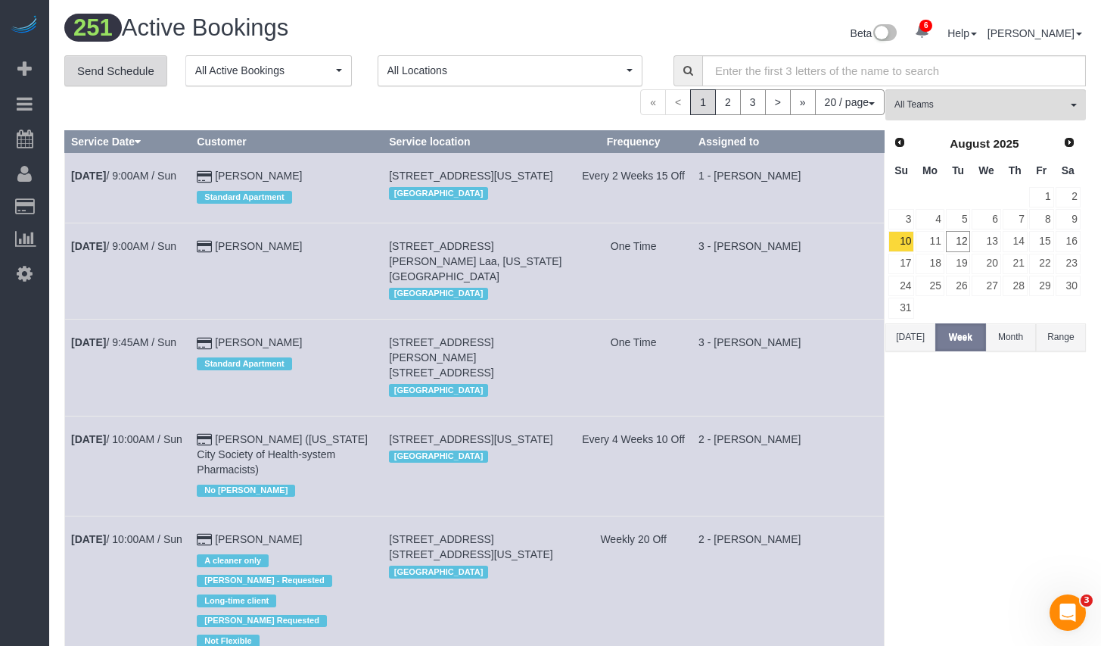
click at [136, 64] on link "Send Schedule" at bounding box center [115, 71] width 103 height 32
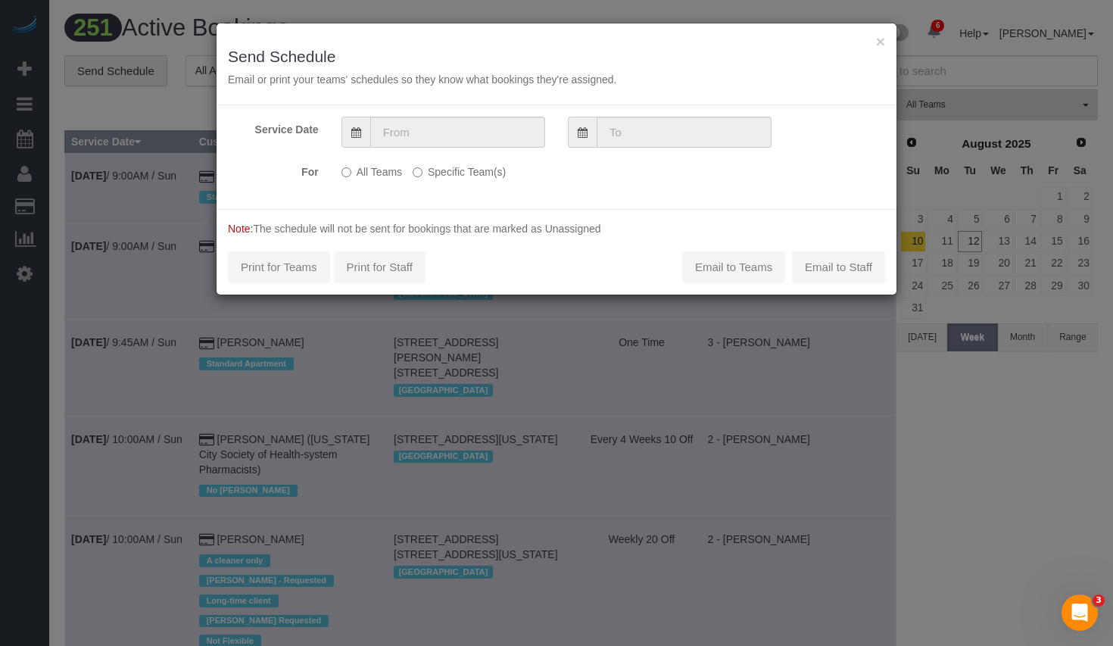
click at [438, 171] on label "Specific Team(s)" at bounding box center [458, 169] width 93 height 20
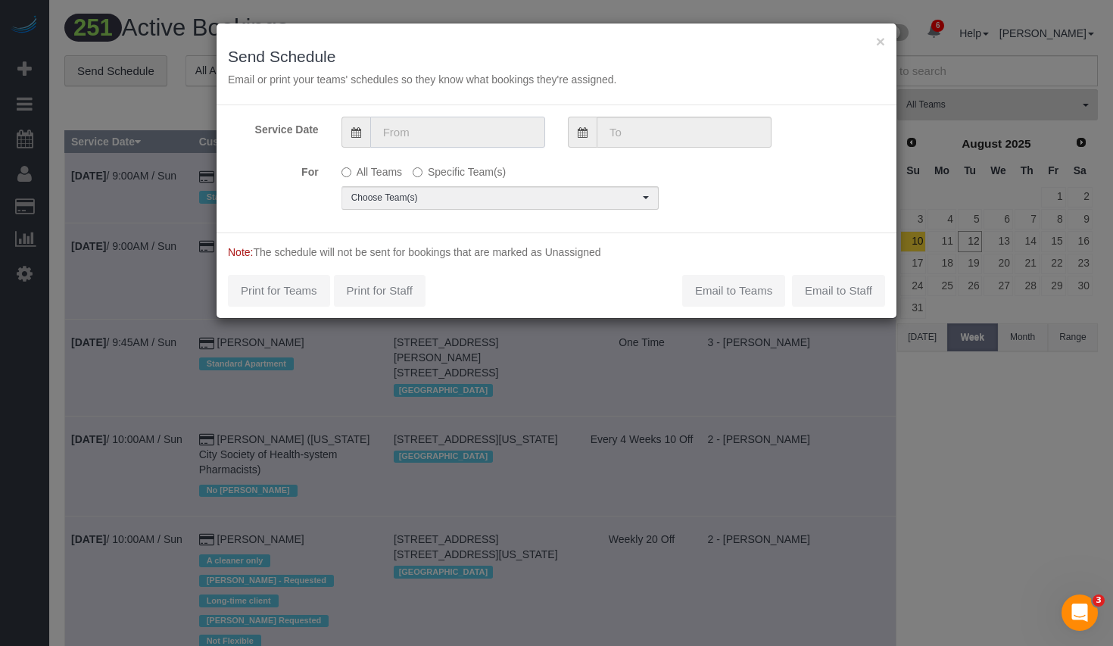
click at [450, 138] on input "text" at bounding box center [457, 132] width 175 height 31
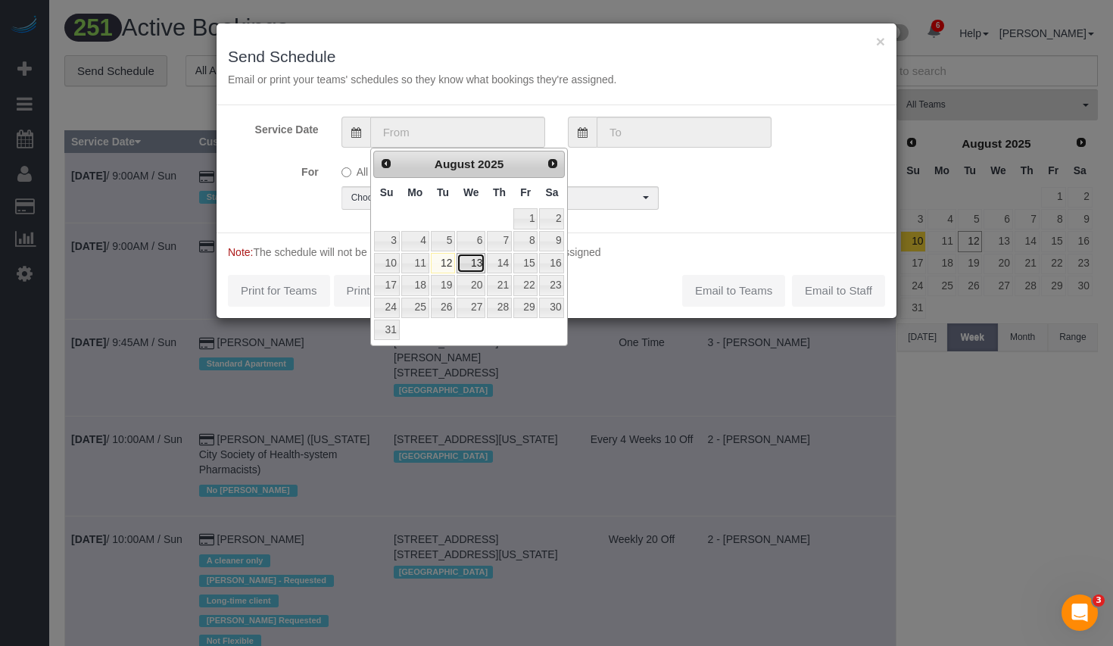
click at [475, 263] on link "13" at bounding box center [470, 263] width 29 height 20
type input "08/13/2025"
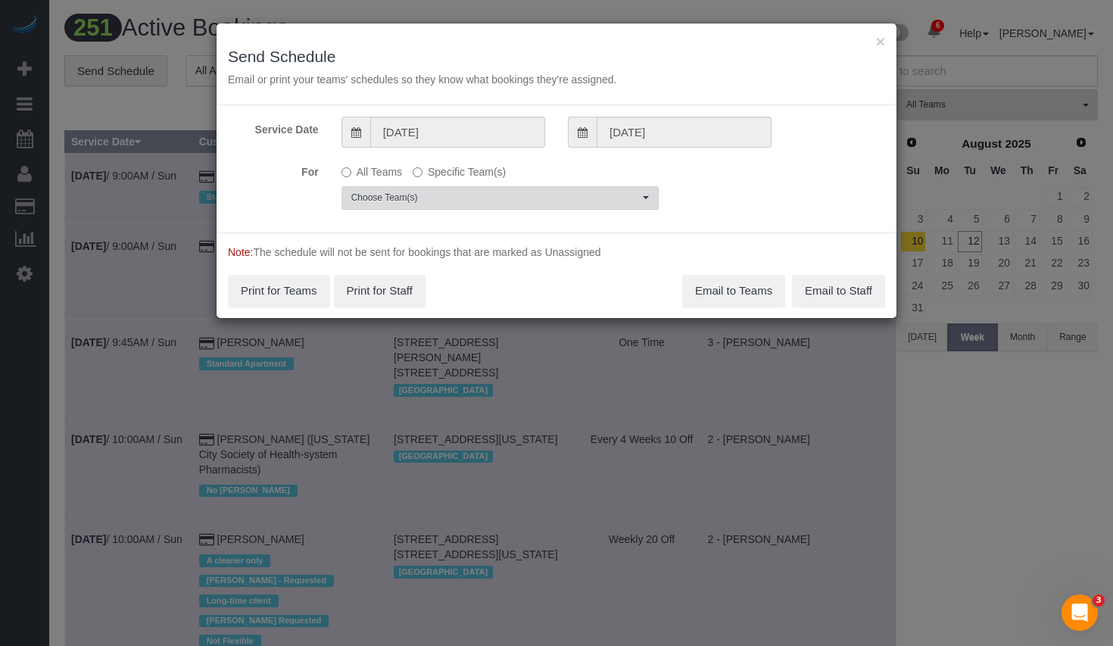
click at [537, 201] on span "Choose Team(s)" at bounding box center [495, 197] width 288 height 13
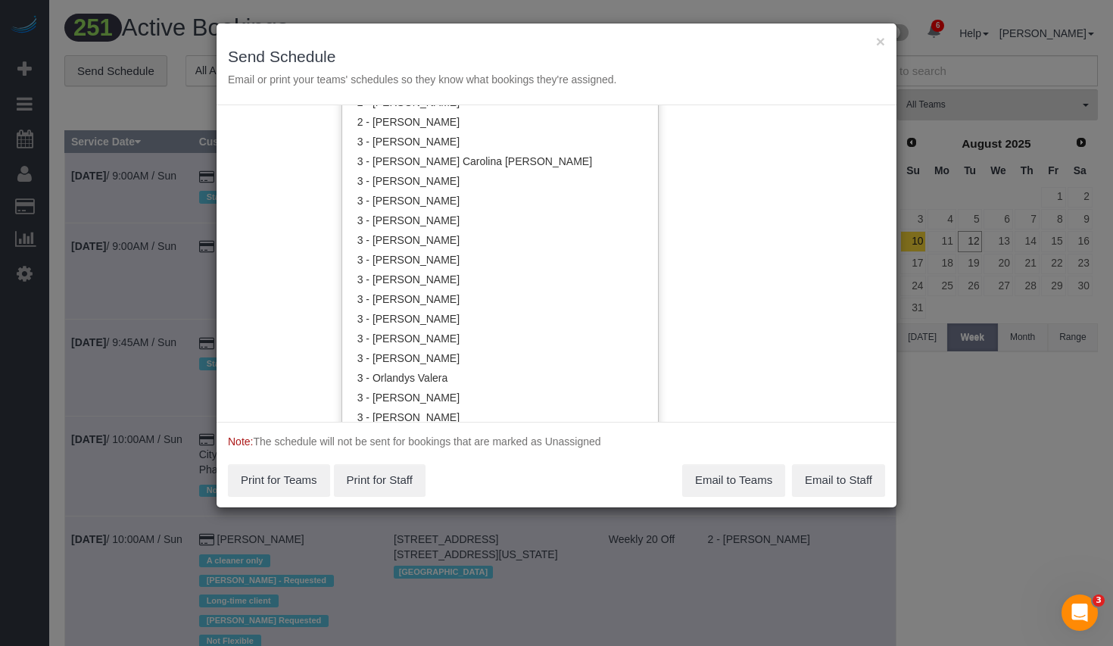
scroll to position [1265, 0]
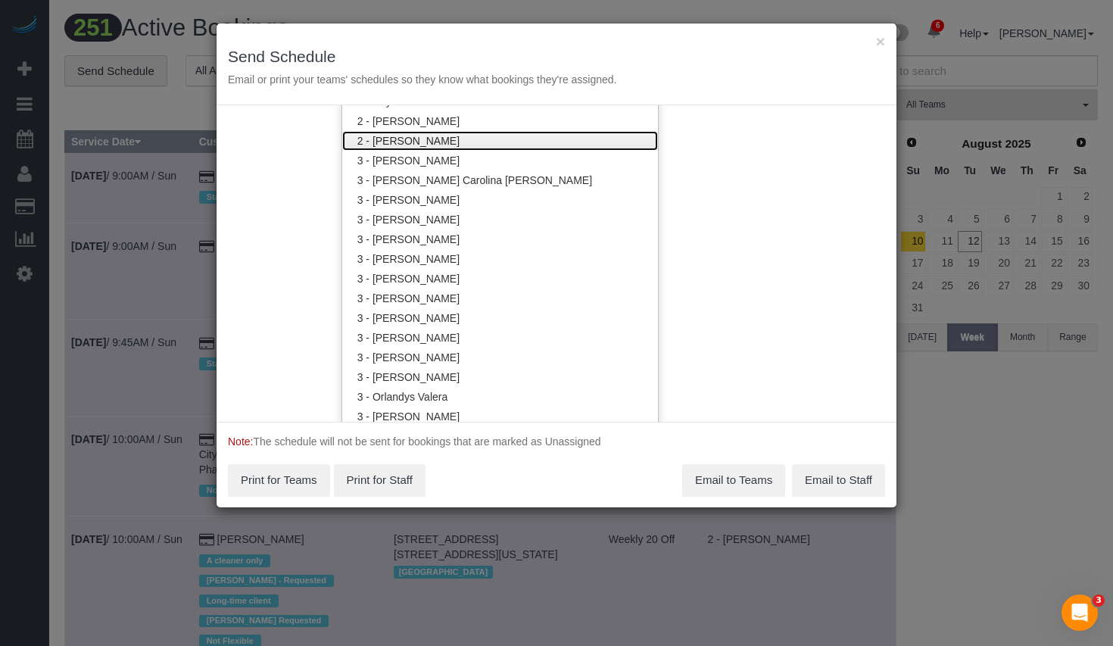
click at [434, 144] on link "2 - [PERSON_NAME]" at bounding box center [500, 141] width 316 height 20
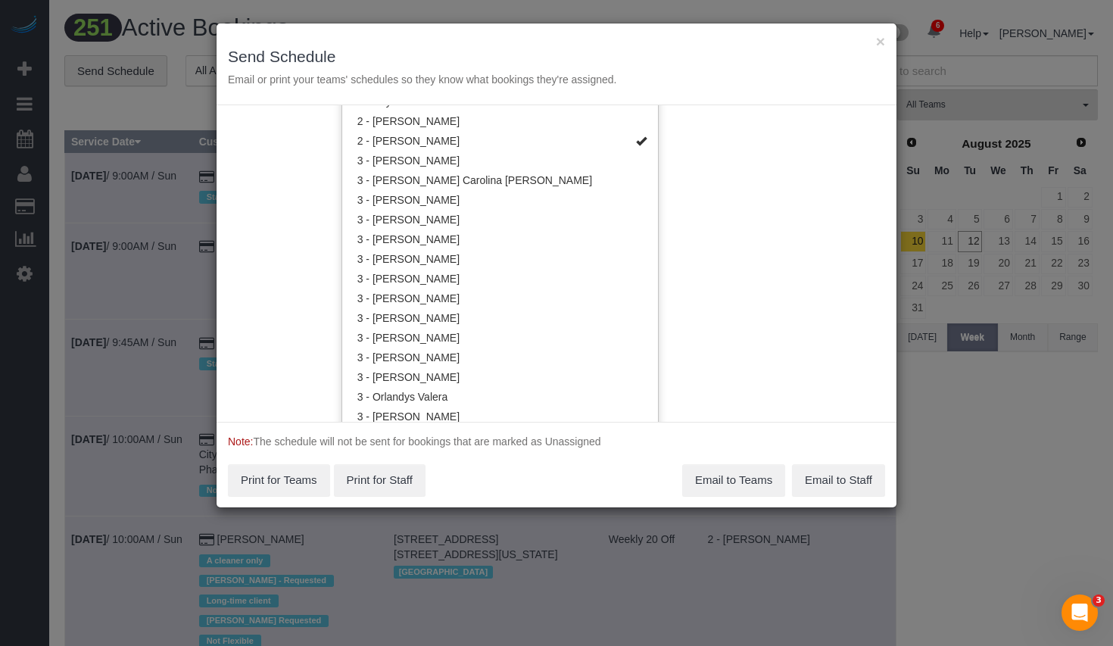
click at [737, 235] on div "Service Date 08/13/2025 08/13/2025 For All Teams Specific Team(s) 2 - Valentin …" at bounding box center [556, 263] width 680 height 316
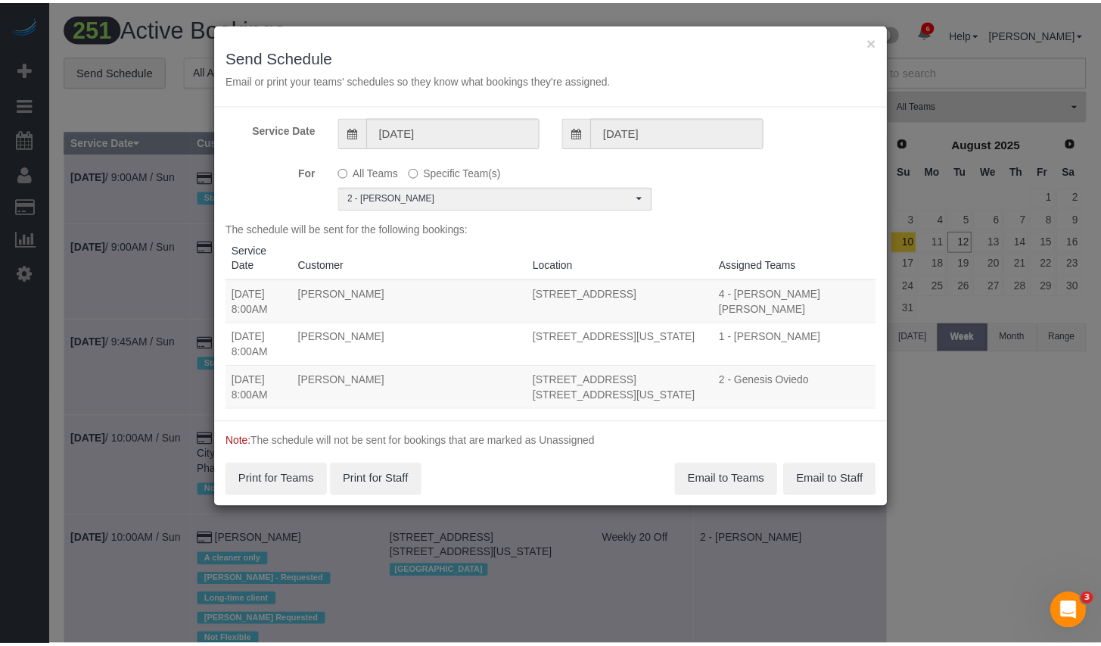
scroll to position [0, 0]
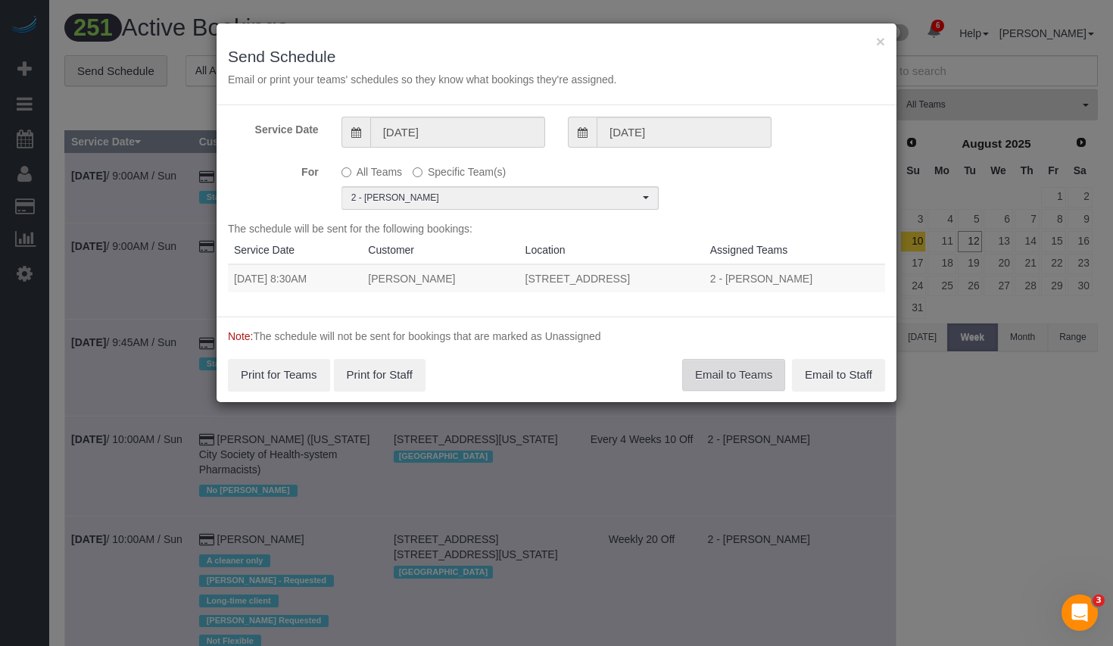
click at [730, 374] on button "Email to Teams" at bounding box center [733, 375] width 103 height 32
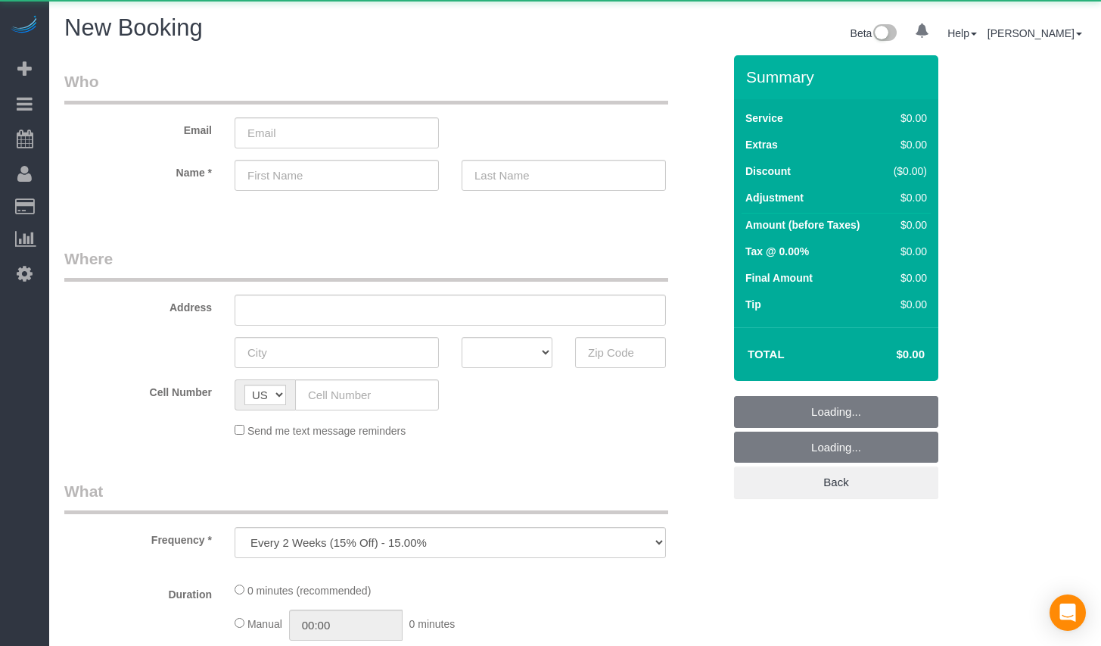
select select "number:89"
select select "number:90"
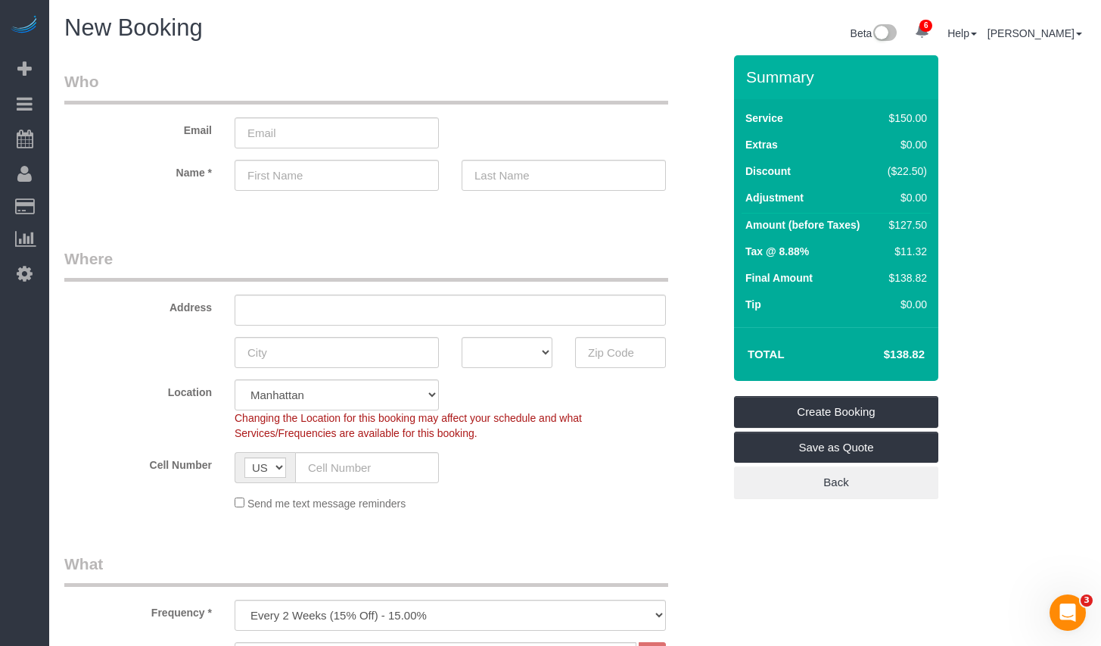
scroll to position [184, 0]
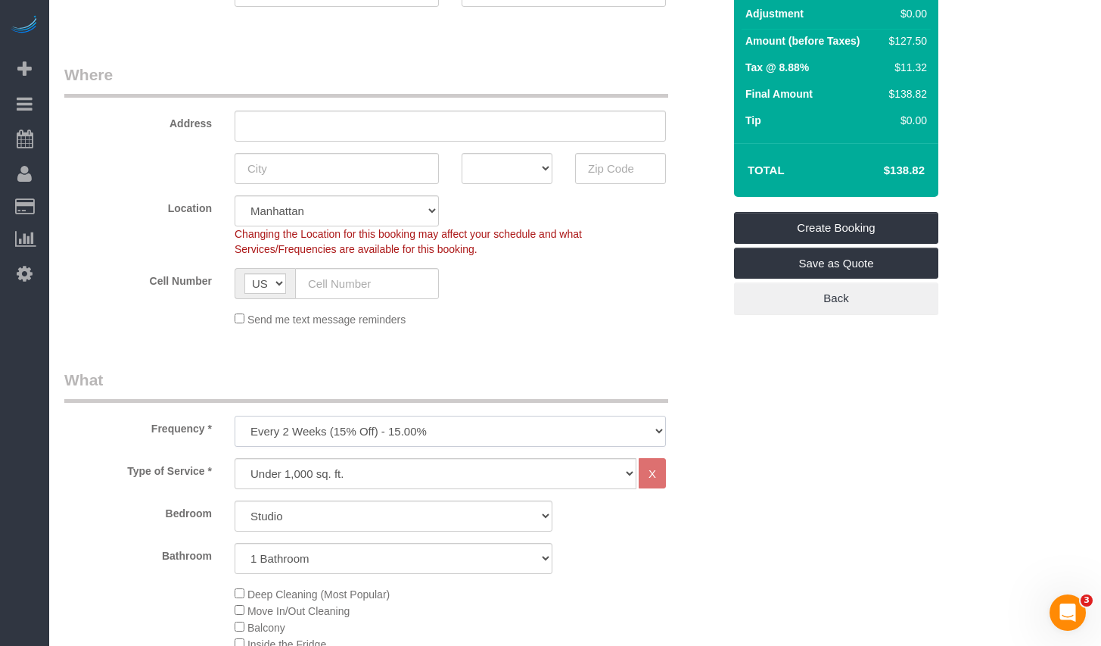
click at [372, 427] on select "One Time Weekly (20% Off) - 20.00% Every 2 Weeks (15% Off) - 15.00% Every 4 Wee…" at bounding box center [450, 430] width 431 height 31
select select "object:1345"
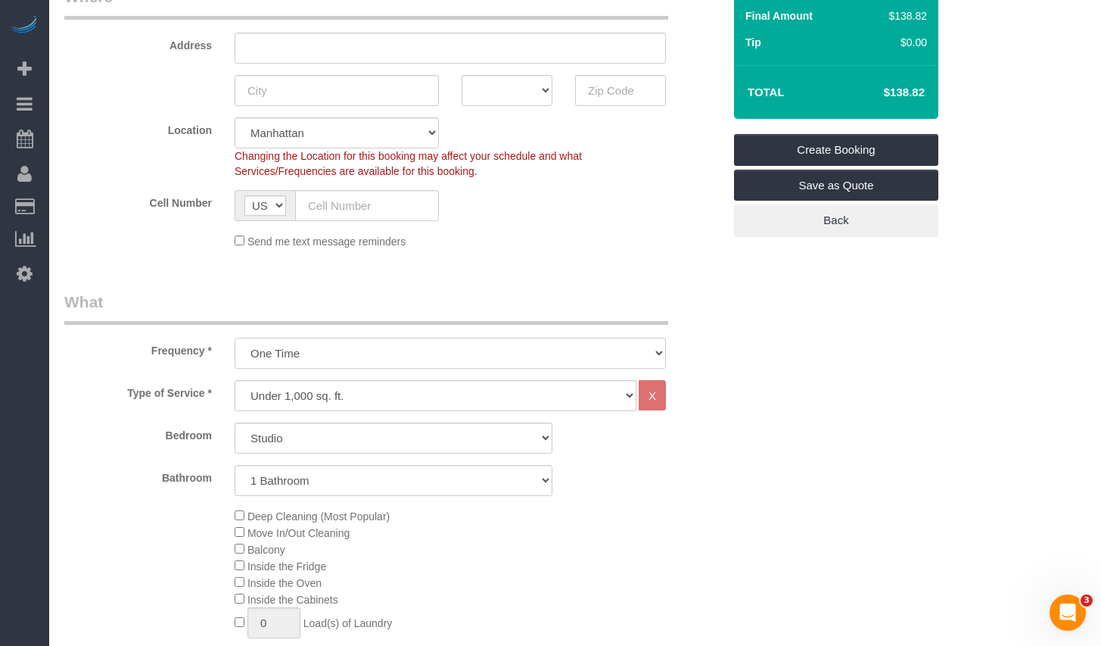
scroll to position [367, 0]
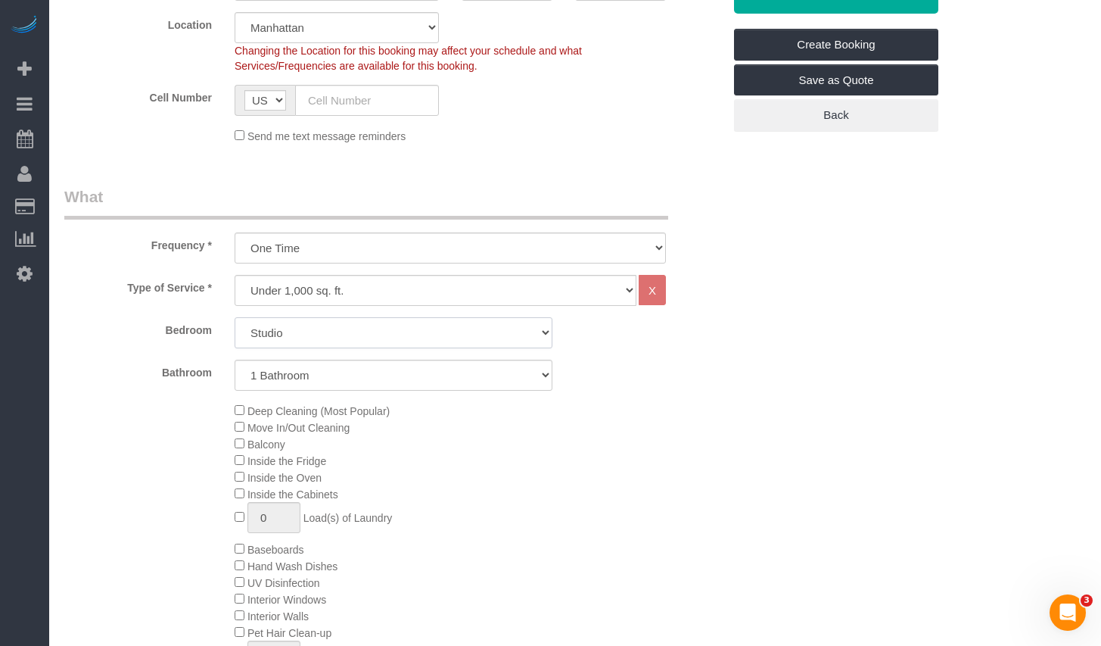
click at [386, 338] on select "Studio 1 Bedroom 2 Bedrooms 3 Bedrooms" at bounding box center [394, 332] width 318 height 31
select select "3"
click at [356, 374] on select "1 Bathroom 2 Bathrooms" at bounding box center [394, 374] width 318 height 31
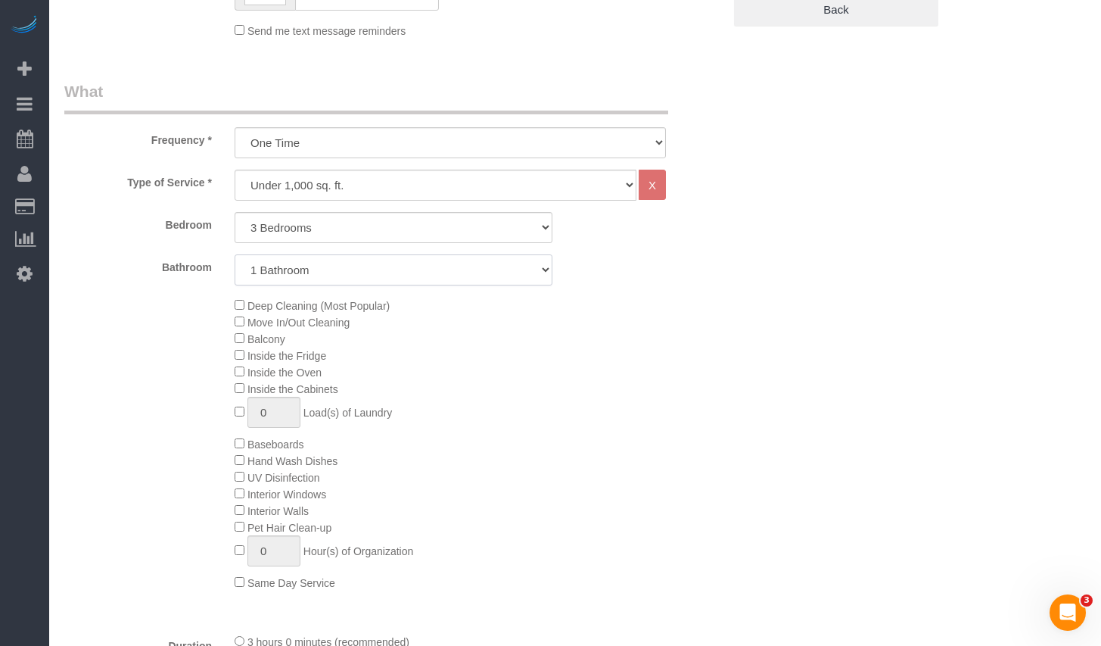
scroll to position [541, 0]
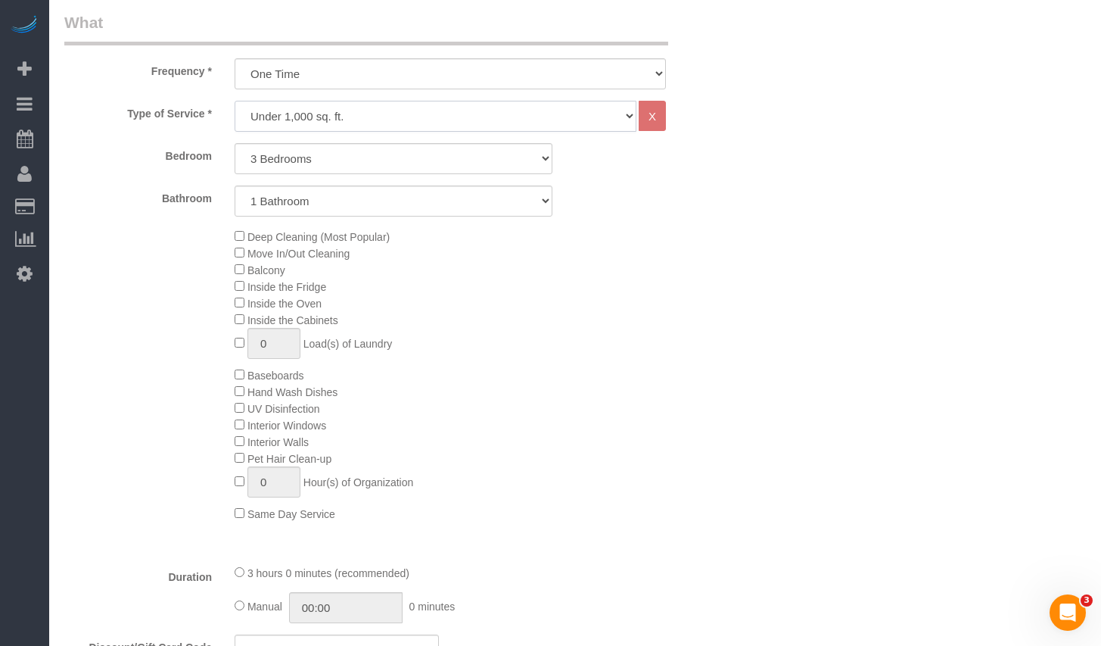
click at [345, 114] on select "Under 1,000 sq. ft. 1,001 - 1,500 sq. ft. 1,500+ sq. ft. Custom Cleaning Office…" at bounding box center [436, 116] width 402 height 31
select select "308"
select select "1"
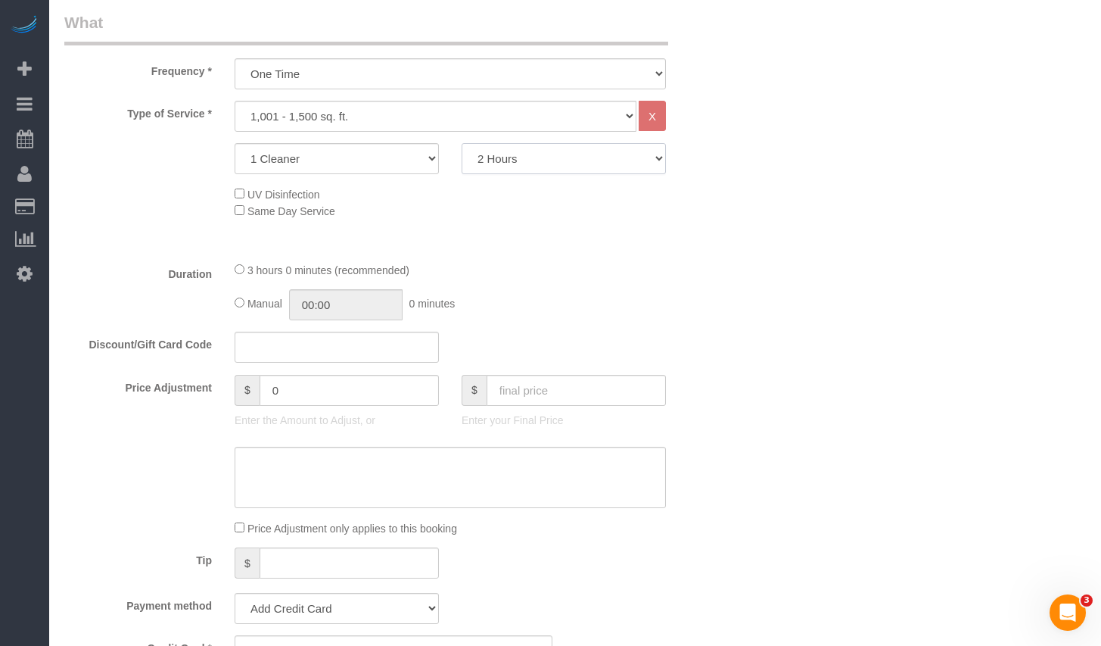
click at [511, 155] on select "2 Hours 2.5 Hours 3 Hours 3.5 Hours 4 Hours 4.5 Hours 5 Hours 5.5 Hours 6 Hours…" at bounding box center [564, 158] width 204 height 31
select select "240"
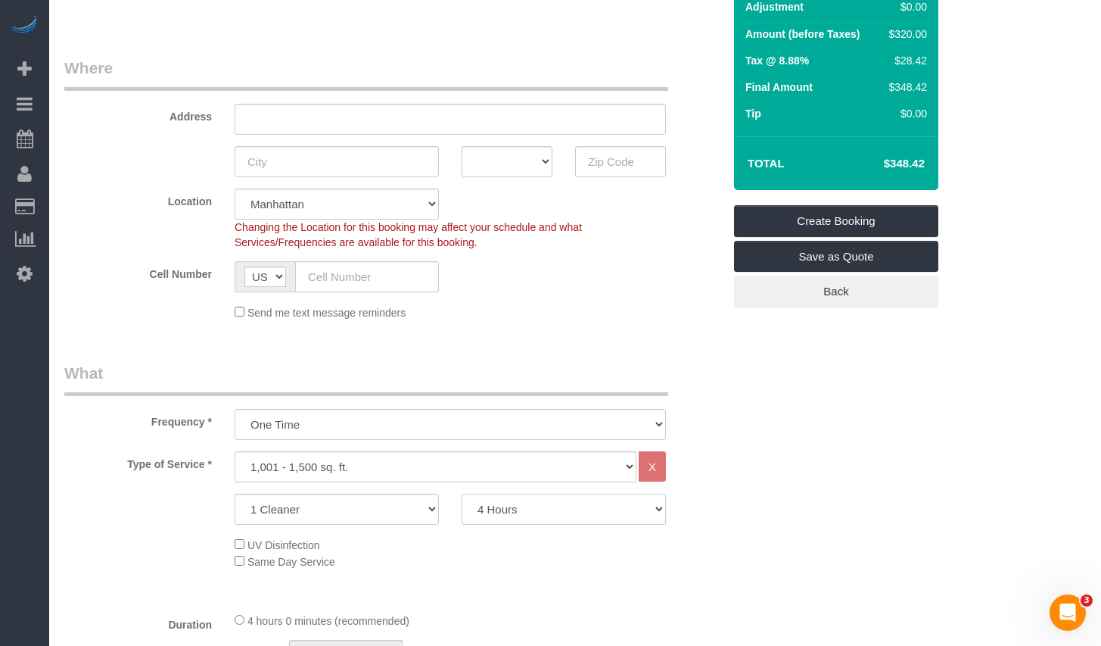
scroll to position [152, 0]
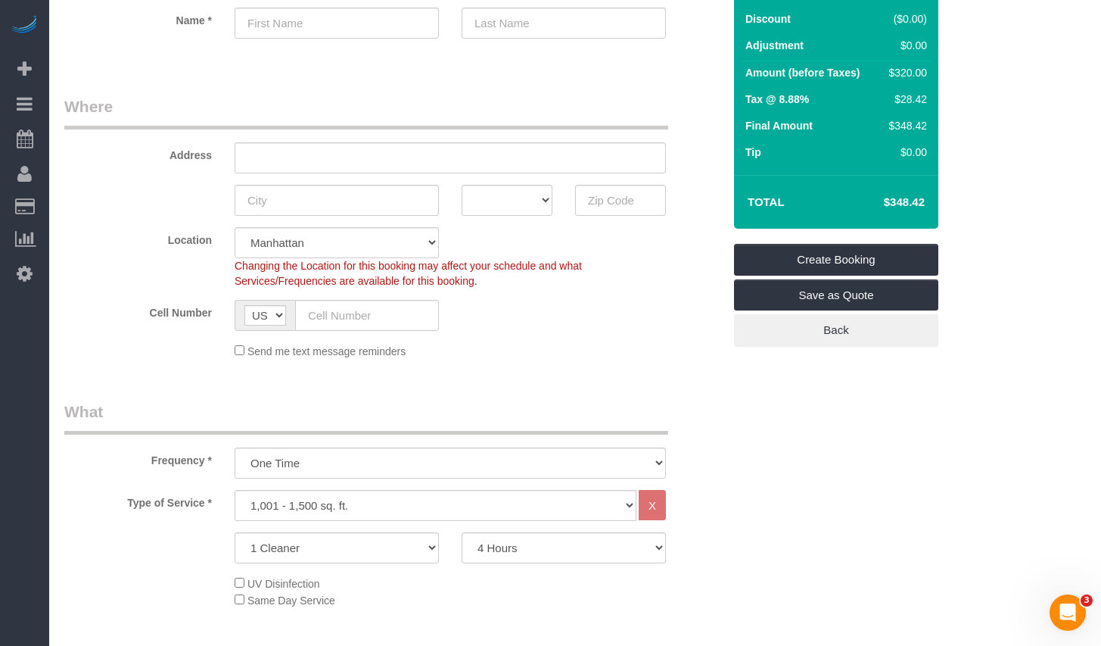
click at [622, 300] on div "Cell Number AF AL DZ AD AO AI AQ AG AR AM AW AU AT AZ BS BH BD BB BY BE BZ BJ B…" at bounding box center [393, 315] width 681 height 31
drag, startPoint x: 880, startPoint y: 203, endPoint x: 928, endPoint y: 203, distance: 47.7
click at [928, 203] on td "$348.42" at bounding box center [881, 202] width 98 height 38
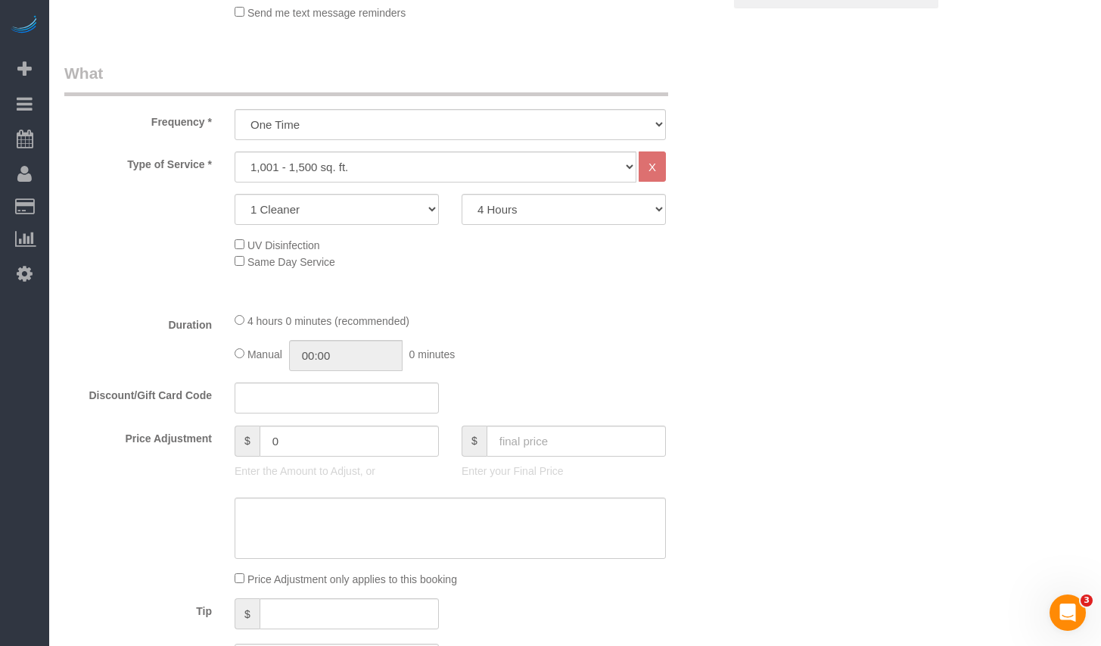
scroll to position [535, 0]
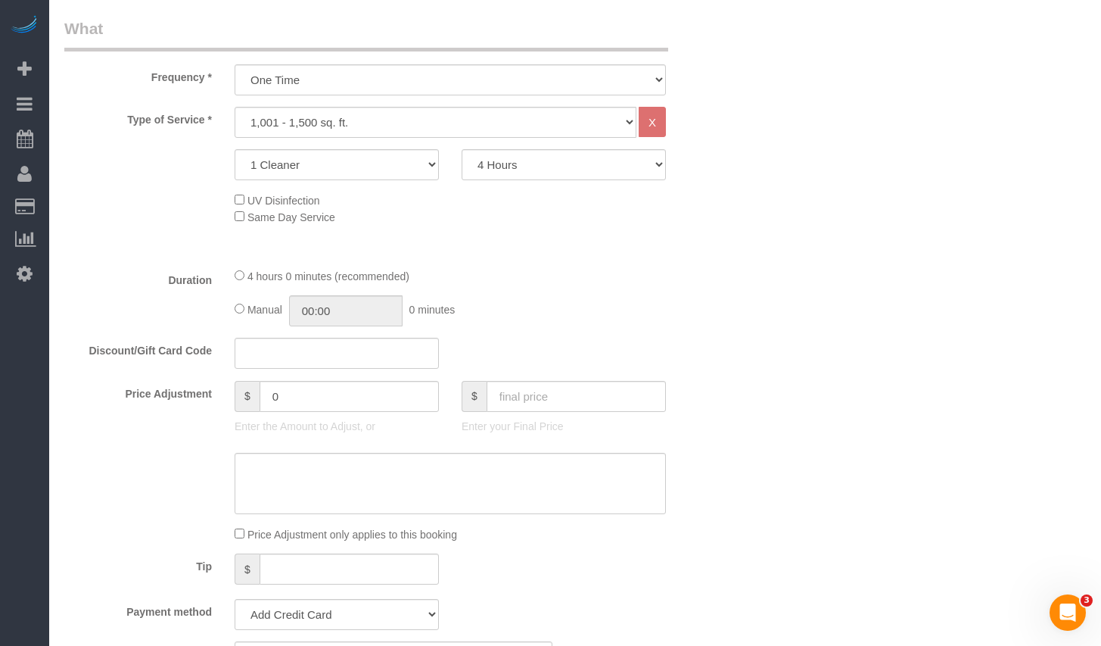
click at [696, 153] on div "1 Cleaner 2 Cleaners 3 Cleaners 4 Cleaners 5 Cleaners 2 Hours 2.5 Hours 3 Hours…" at bounding box center [393, 164] width 681 height 31
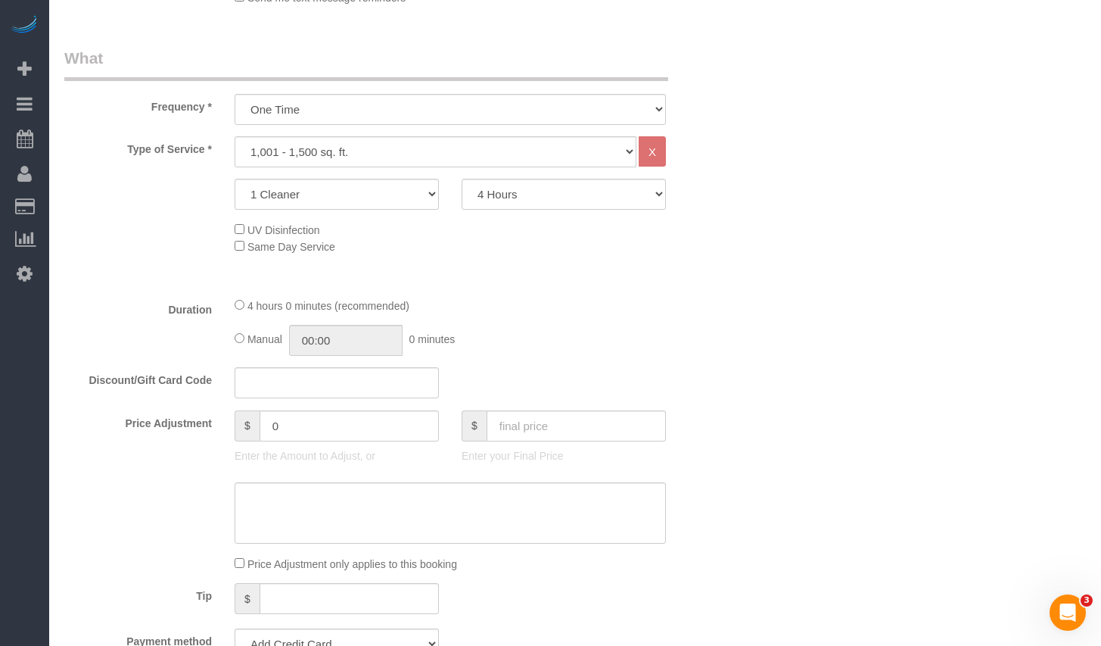
scroll to position [515, 0]
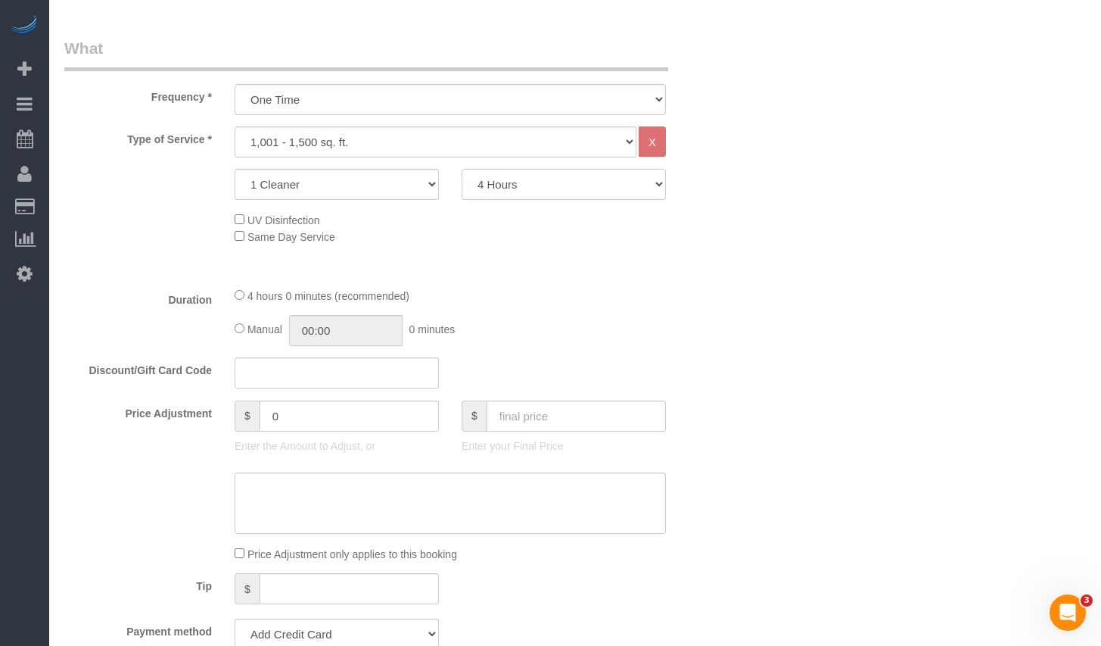
click at [640, 179] on select "2 Hours 2.5 Hours 3 Hours 3.5 Hours 4 Hours 4.5 Hours 5 Hours 5.5 Hours 6 Hours…" at bounding box center [564, 184] width 204 height 31
click at [575, 183] on select "2 Hours 2.5 Hours 3 Hours 3.5 Hours 4 Hours 4.5 Hours 5 Hours 5.5 Hours 6 Hours…" at bounding box center [564, 184] width 204 height 31
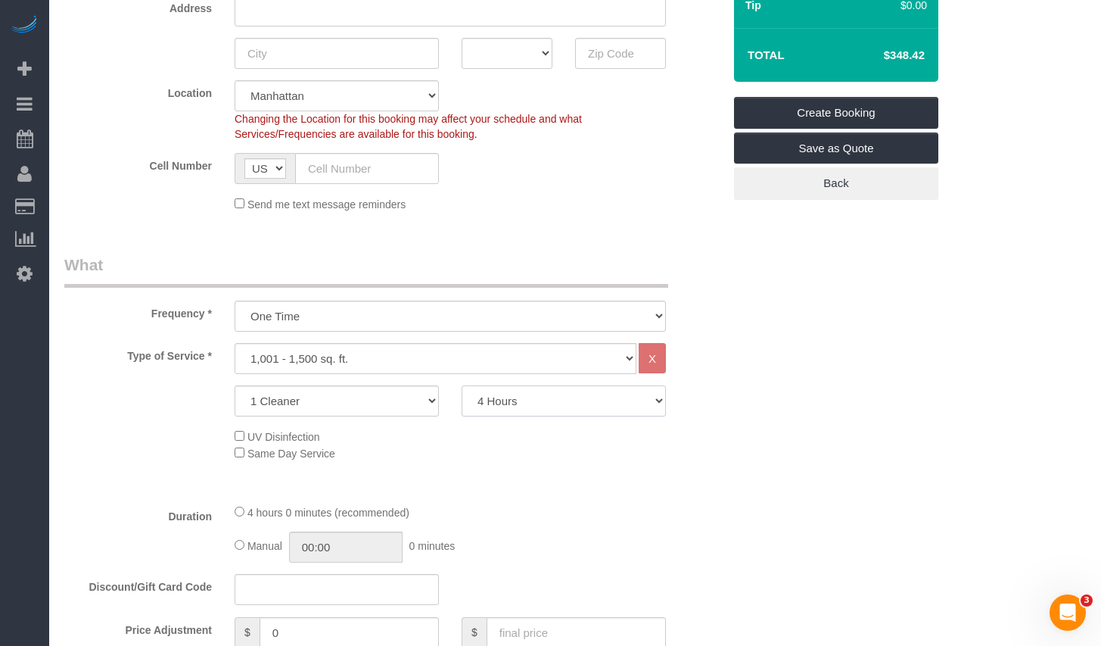
scroll to position [356, 0]
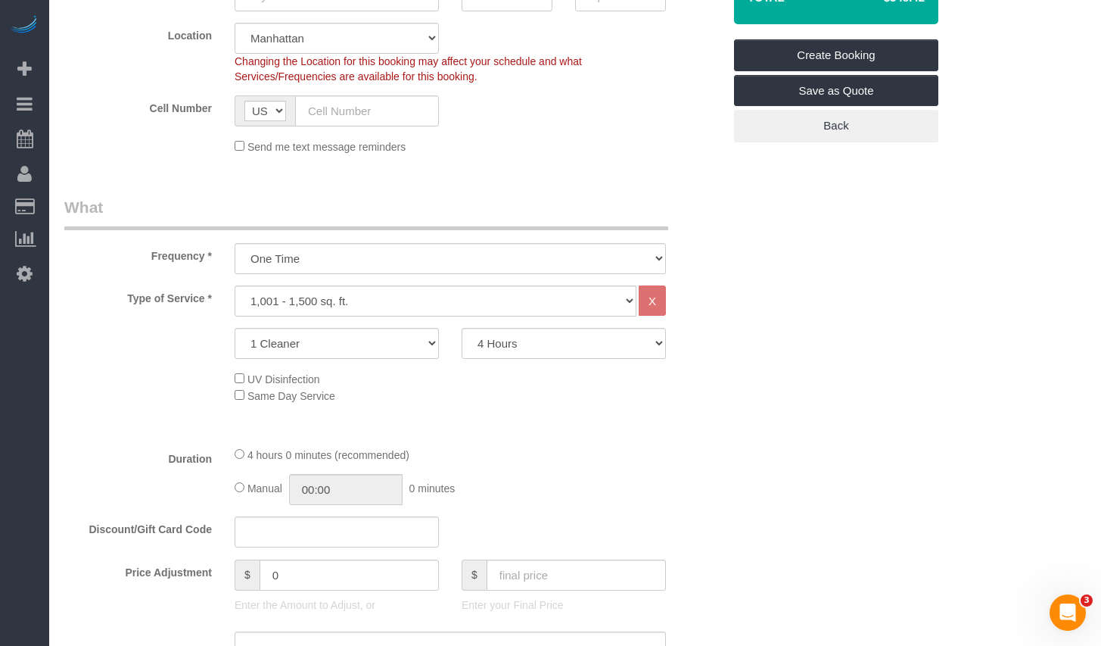
click at [610, 415] on div "Type of Service * Under 1,000 sq. ft. 1,001 - 1,500 sq. ft. 1,500+ sq. ft. Cust…" at bounding box center [393, 359] width 658 height 148
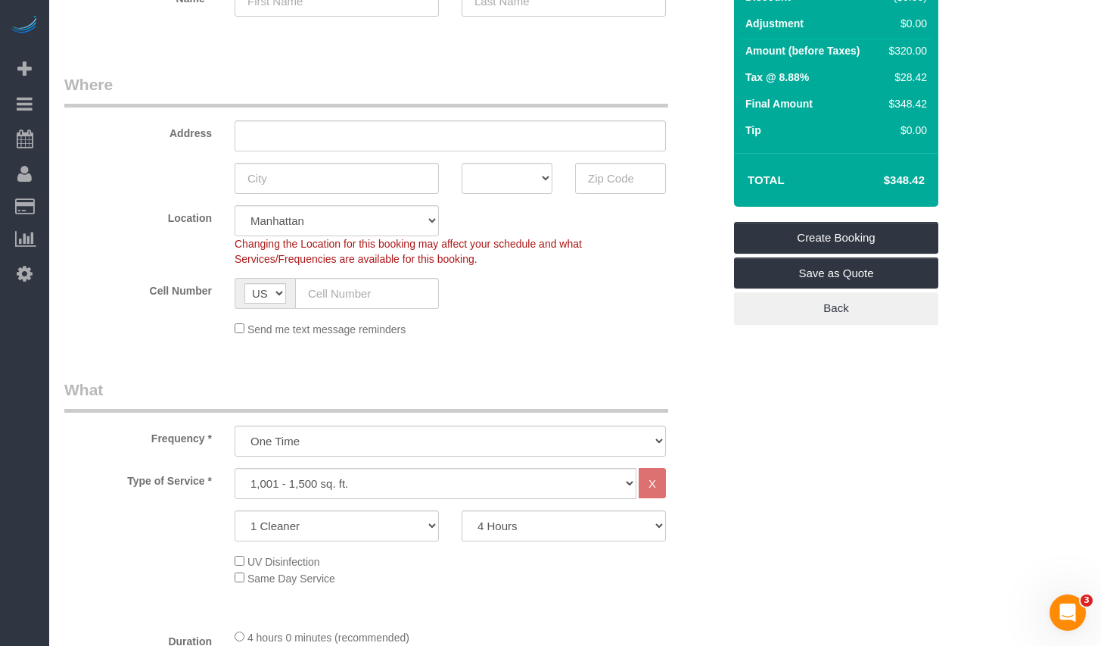
scroll to position [435, 0]
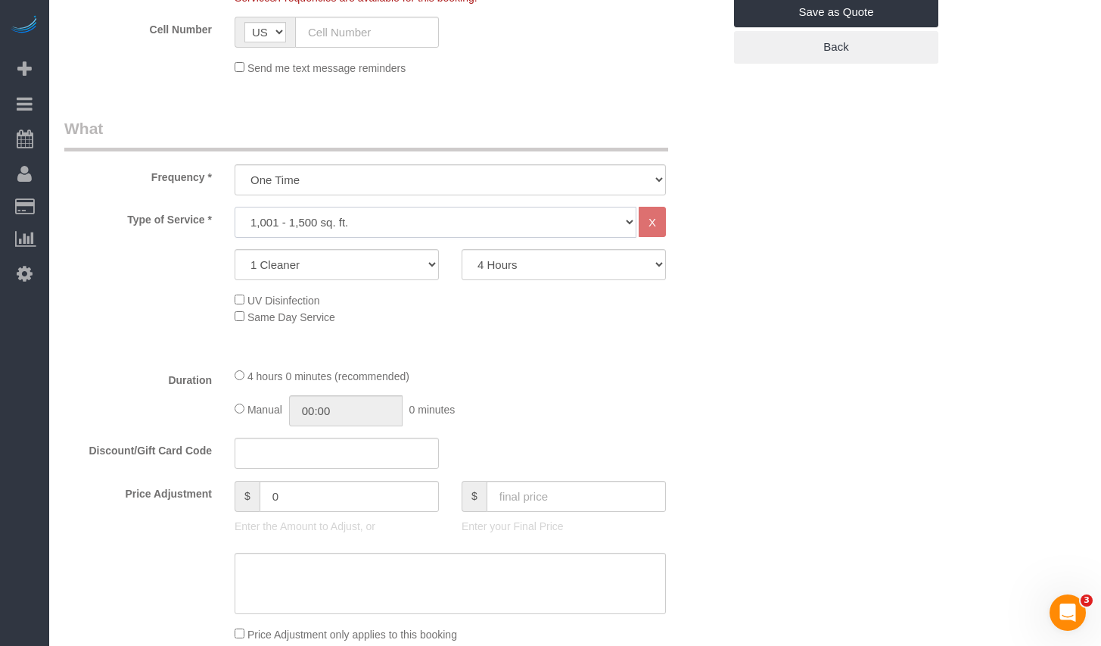
click at [359, 219] on select "Under 1,000 sq. ft. 1,001 - 1,500 sq. ft. 1,500+ sq. ft. Custom Cleaning Office…" at bounding box center [436, 222] width 402 height 31
select select "216"
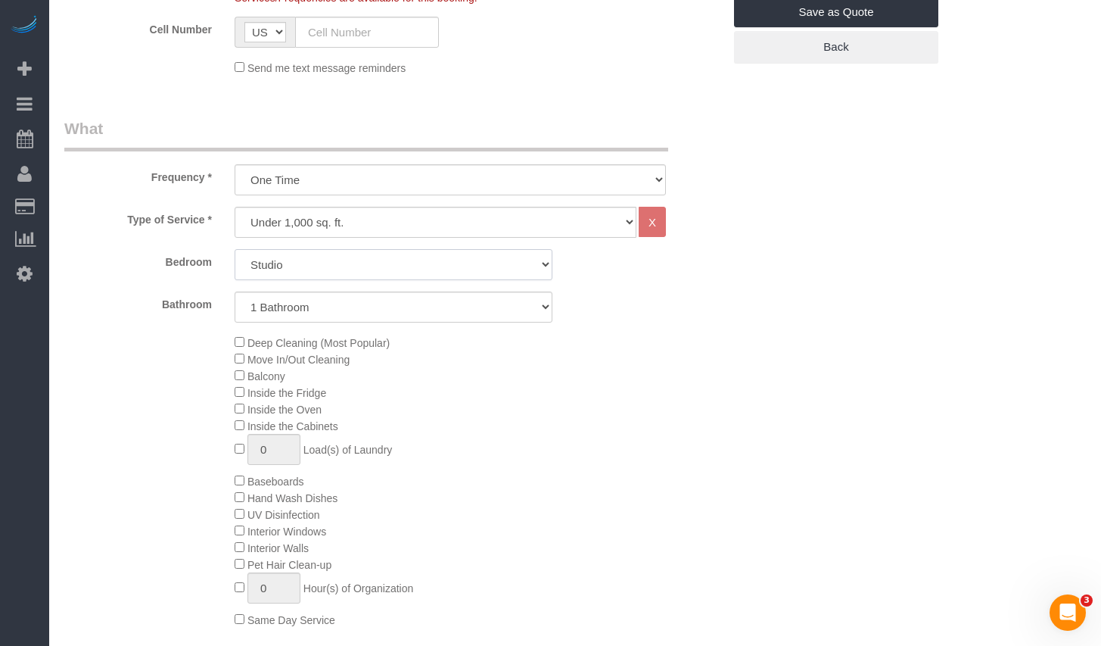
click at [359, 257] on select "Studio 1 Bedroom 2 Bedrooms 3 Bedrooms" at bounding box center [394, 264] width 318 height 31
select select "3"
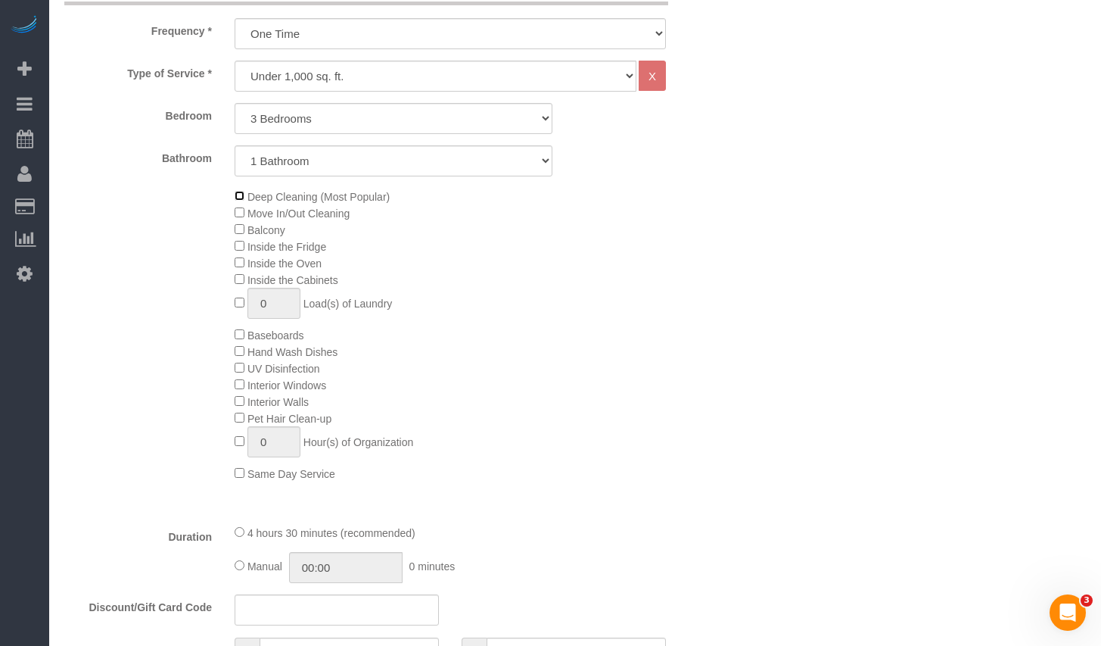
scroll to position [397, 0]
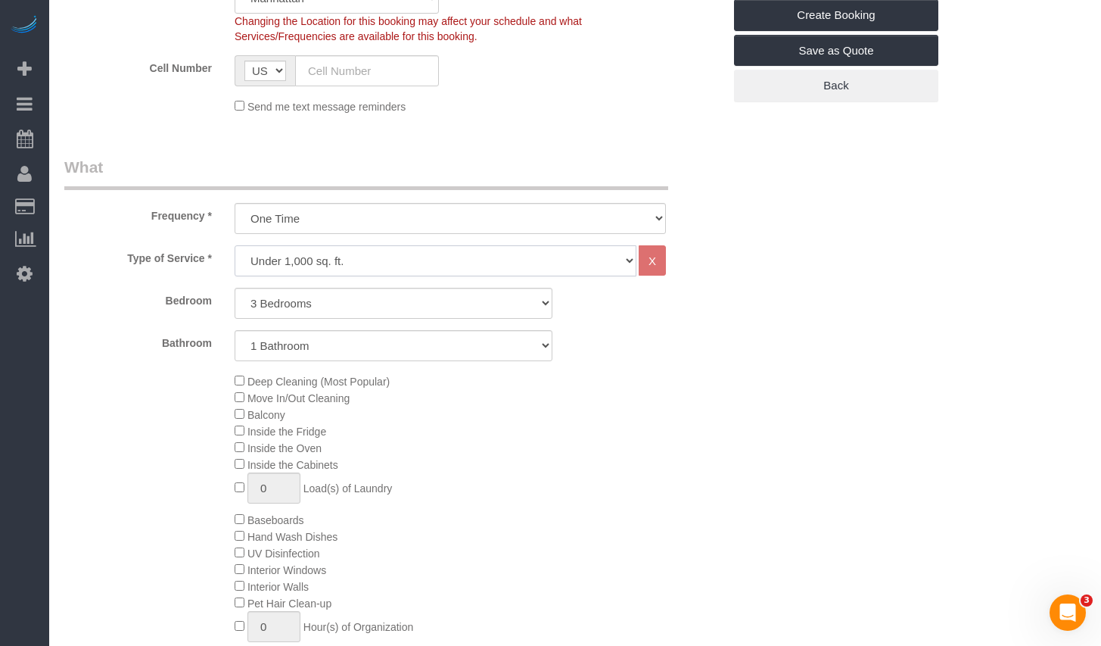
click at [325, 256] on select "Under 1,000 sq. ft. 1,001 - 1,500 sq. ft. 1,500+ sq. ft. Custom Cleaning Office…" at bounding box center [436, 260] width 402 height 31
select select "308"
select select "1"
select select "120"
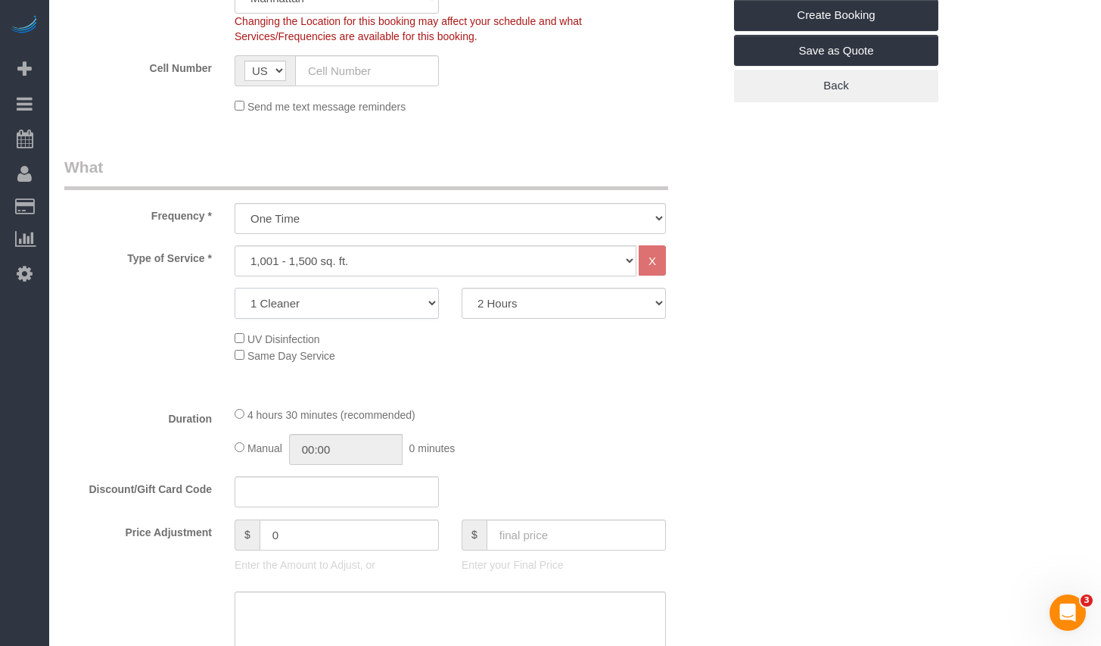
click at [425, 299] on select "1 Cleaner 2 Cleaners 3 Cleaners 4 Cleaners 5 Cleaners" at bounding box center [337, 303] width 204 height 31
select select "2"
click at [512, 313] on select "2 Hours 2.5 Hours 3 Hours 3.5 Hours 4 Hours 4.5 Hours 5 Hours 5.5 Hours 6 Hours…" at bounding box center [564, 303] width 204 height 31
select select "180"
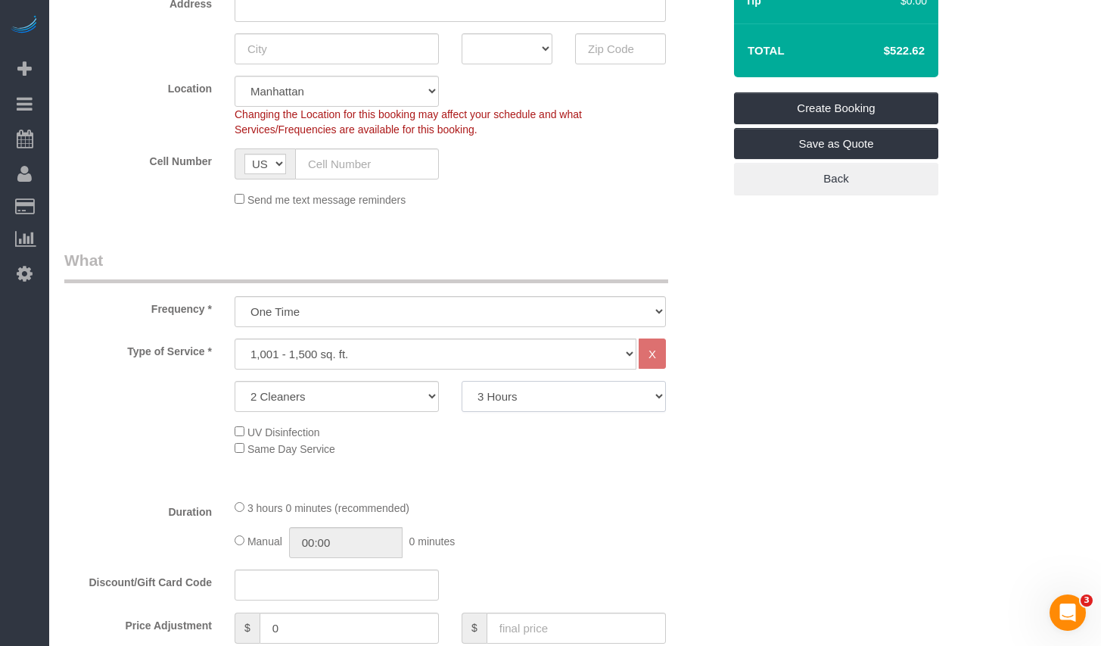
scroll to position [0, 0]
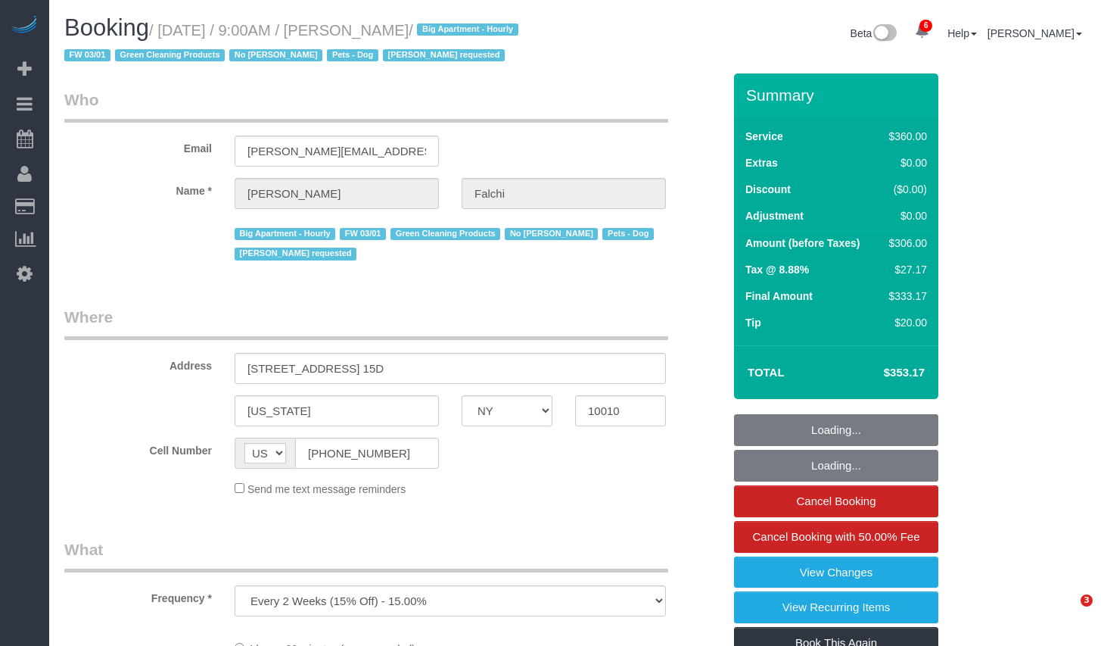
select select "NY"
select select "number:89"
select select "number:90"
select select "number:15"
select select "number:6"
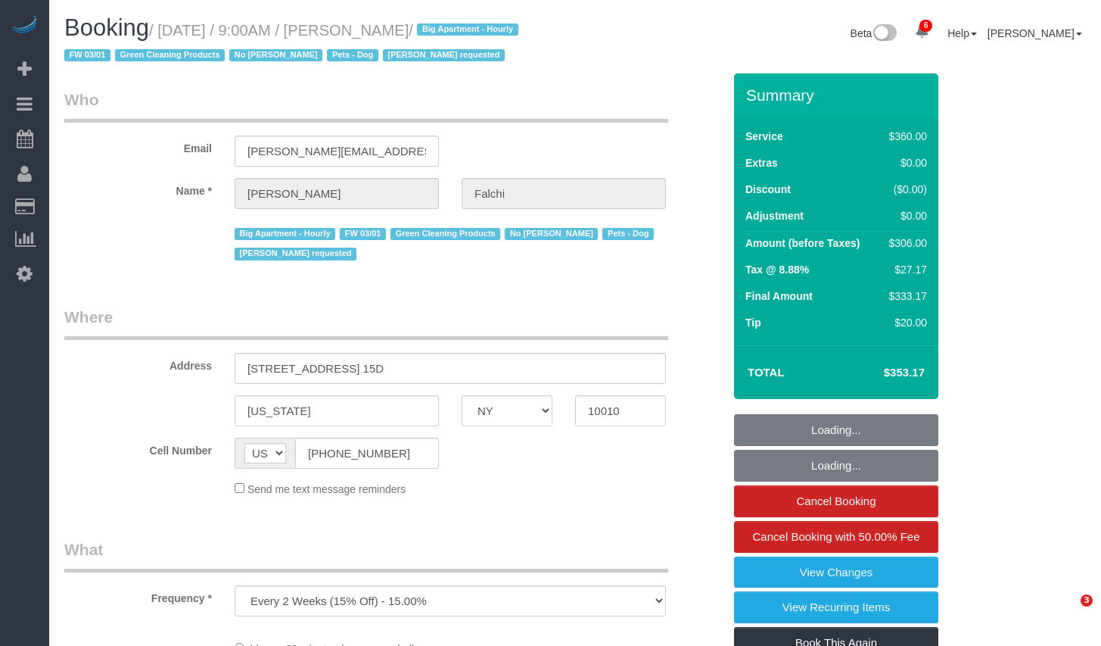
select select "object:1360"
select select "270"
select select "spot1"
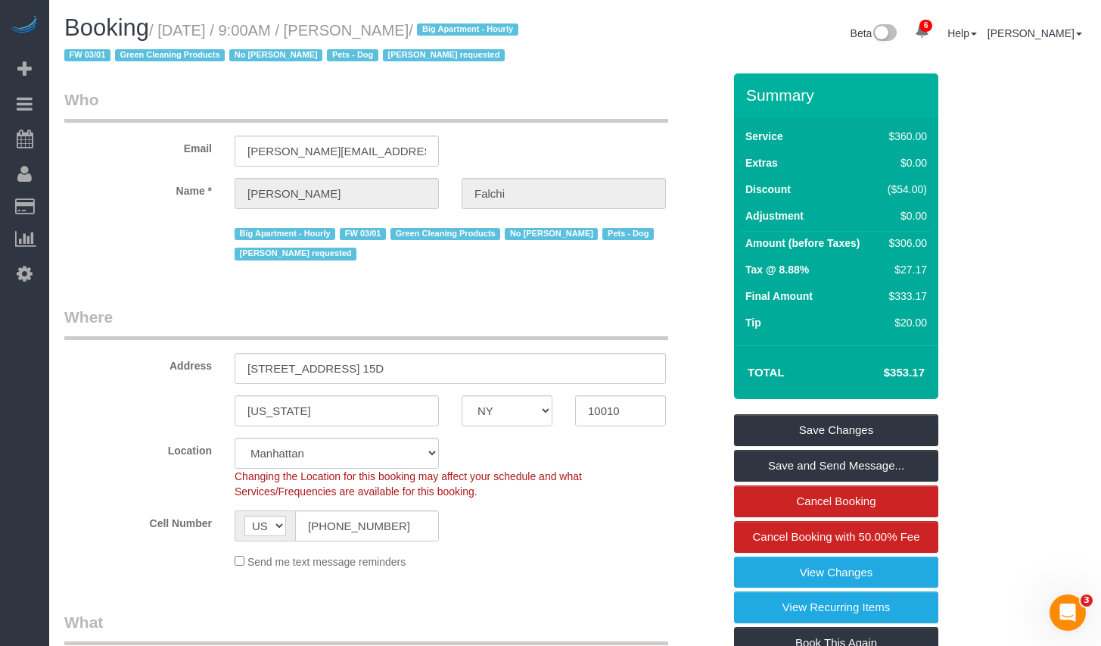
drag, startPoint x: 175, startPoint y: 30, endPoint x: 386, endPoint y: 30, distance: 211.2
click at [386, 30] on small "/ [DATE] / 9:00AM / [PERSON_NAME] / Big Apartment - Hourly FW 03/01 Green Clean…" at bounding box center [293, 43] width 459 height 42
drag, startPoint x: 174, startPoint y: 31, endPoint x: 443, endPoint y: 33, distance: 268.7
click at [443, 33] on small "/ [DATE] / 9:00AM / [PERSON_NAME] / Big Apartment - Hourly FW 03/01 Green Clean…" at bounding box center [293, 43] width 459 height 42
copy small "[DATE] / 9:00AM / [PERSON_NAME]"
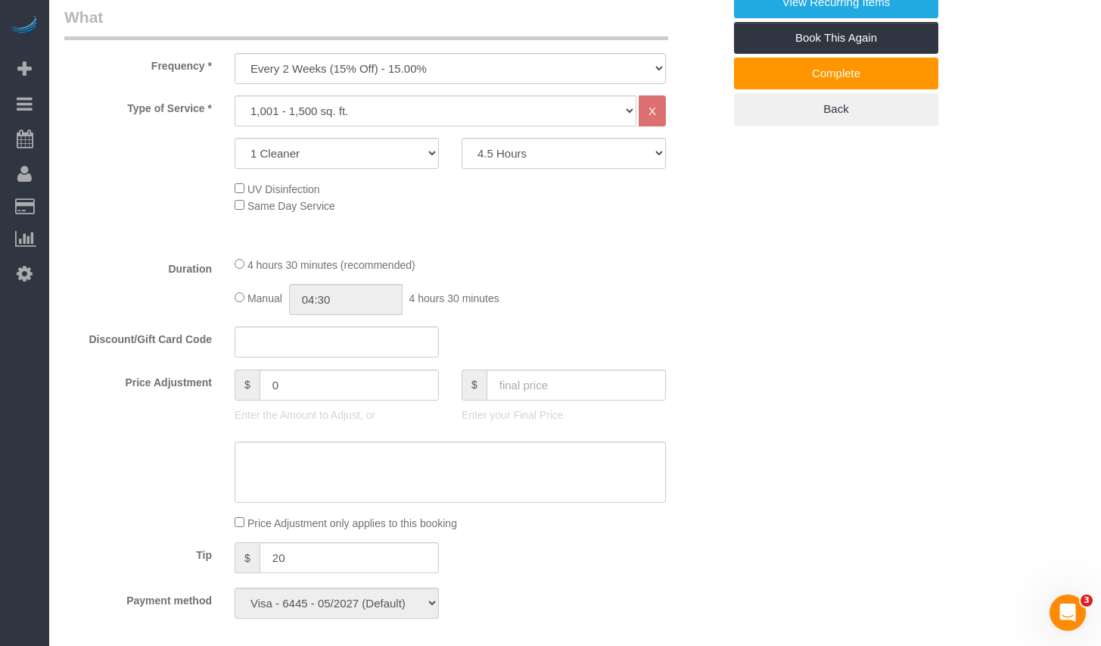
scroll to position [206, 0]
